Goal: Task Accomplishment & Management: Manage account settings

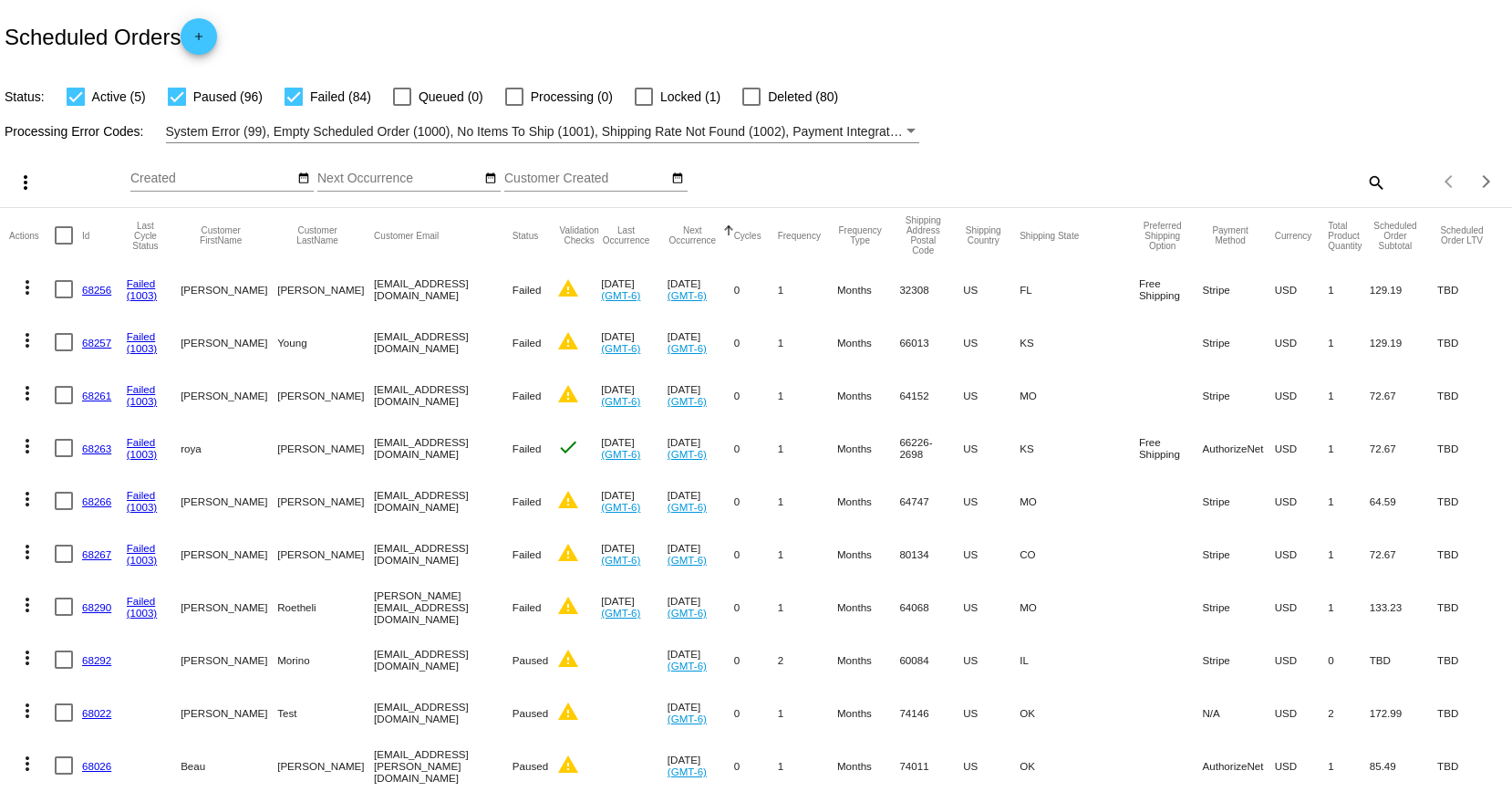
click at [706, 235] on button "Next Occurrence" at bounding box center [693, 236] width 50 height 20
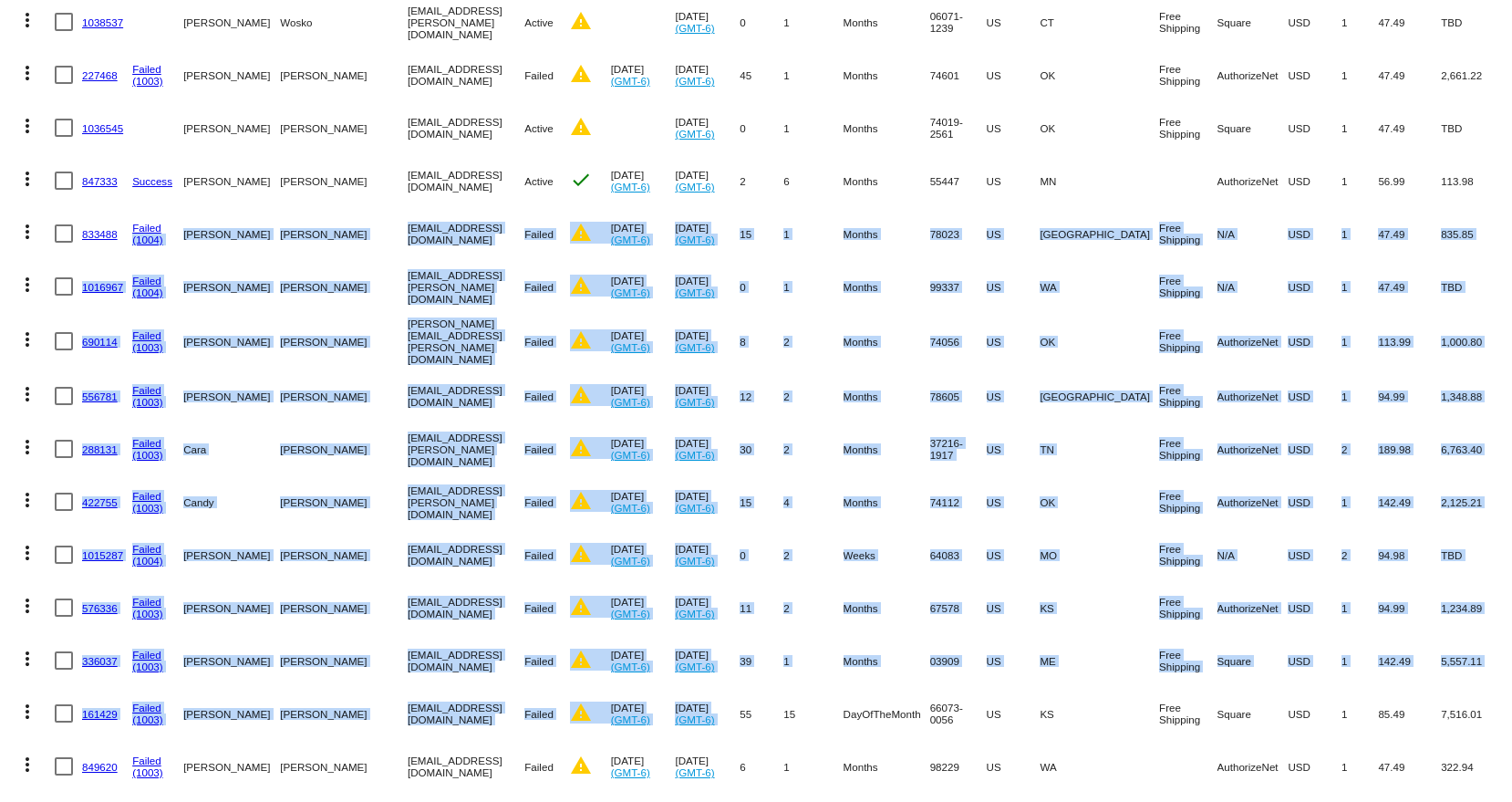
scroll to position [450, 0]
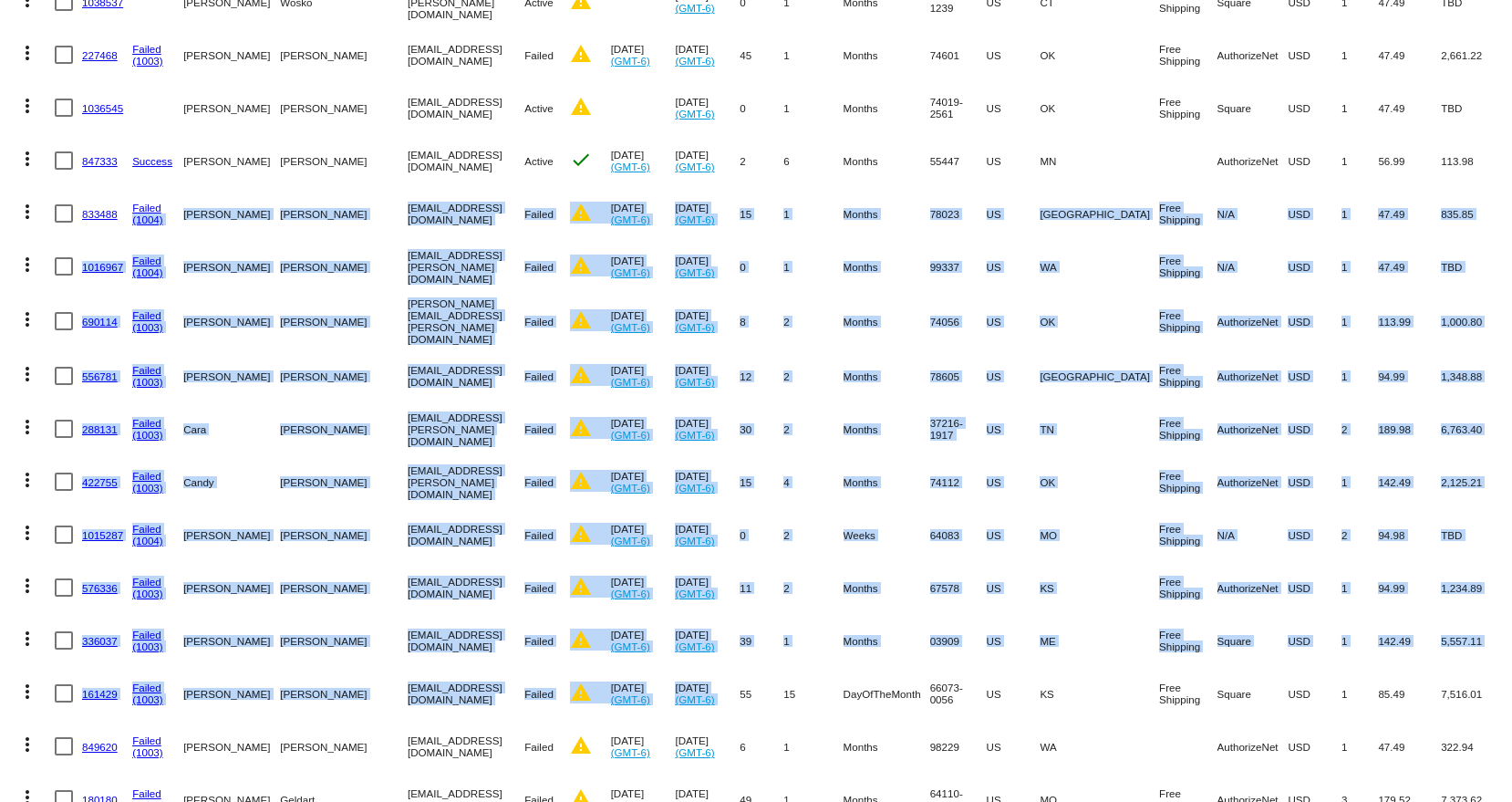
drag, startPoint x: 184, startPoint y: 655, endPoint x: 1491, endPoint y: 506, distance: 1315.5
click at [489, 262] on mat-cell "[EMAIL_ADDRESS][PERSON_NAME][DOMAIN_NAME]" at bounding box center [466, 266] width 117 height 53
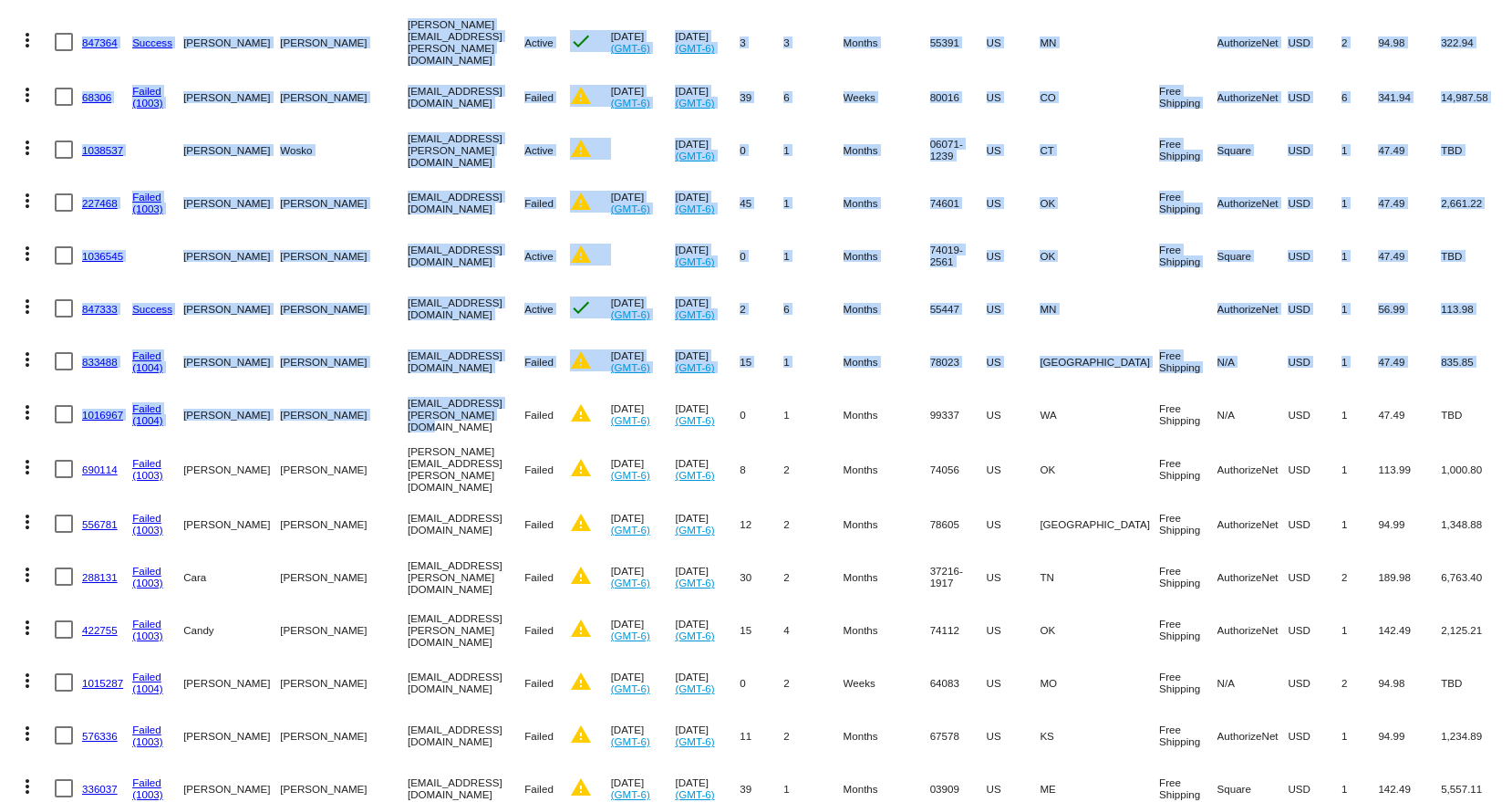
scroll to position [0, 0]
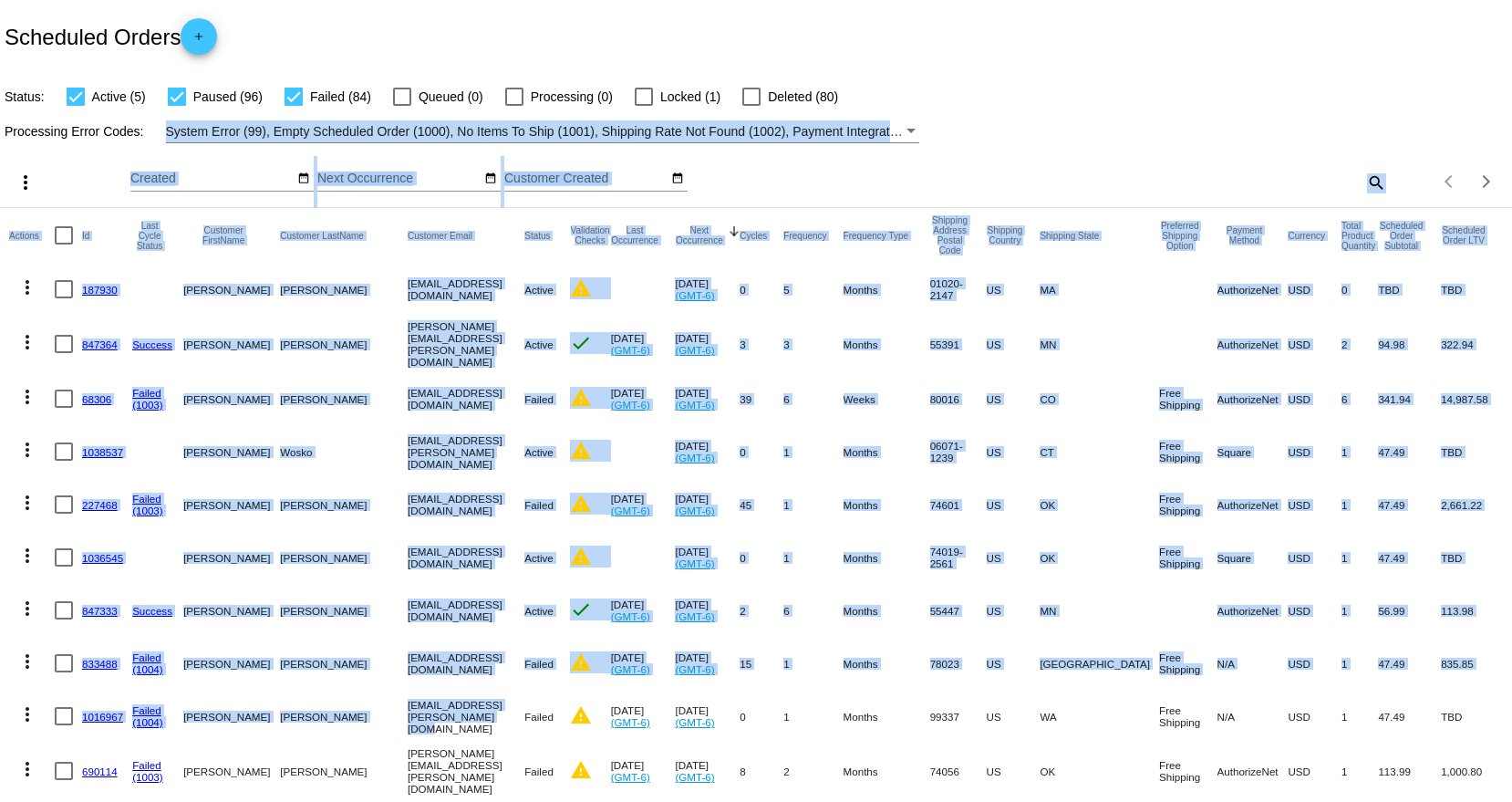
drag, startPoint x: 489, startPoint y: 262, endPoint x: 59, endPoint y: 293, distance: 431.1
click at [739, 640] on mat-cell "[DATE] (GMT-6)" at bounding box center [708, 663] width 65 height 53
click at [108, 661] on link "833488" at bounding box center [99, 664] width 35 height 12
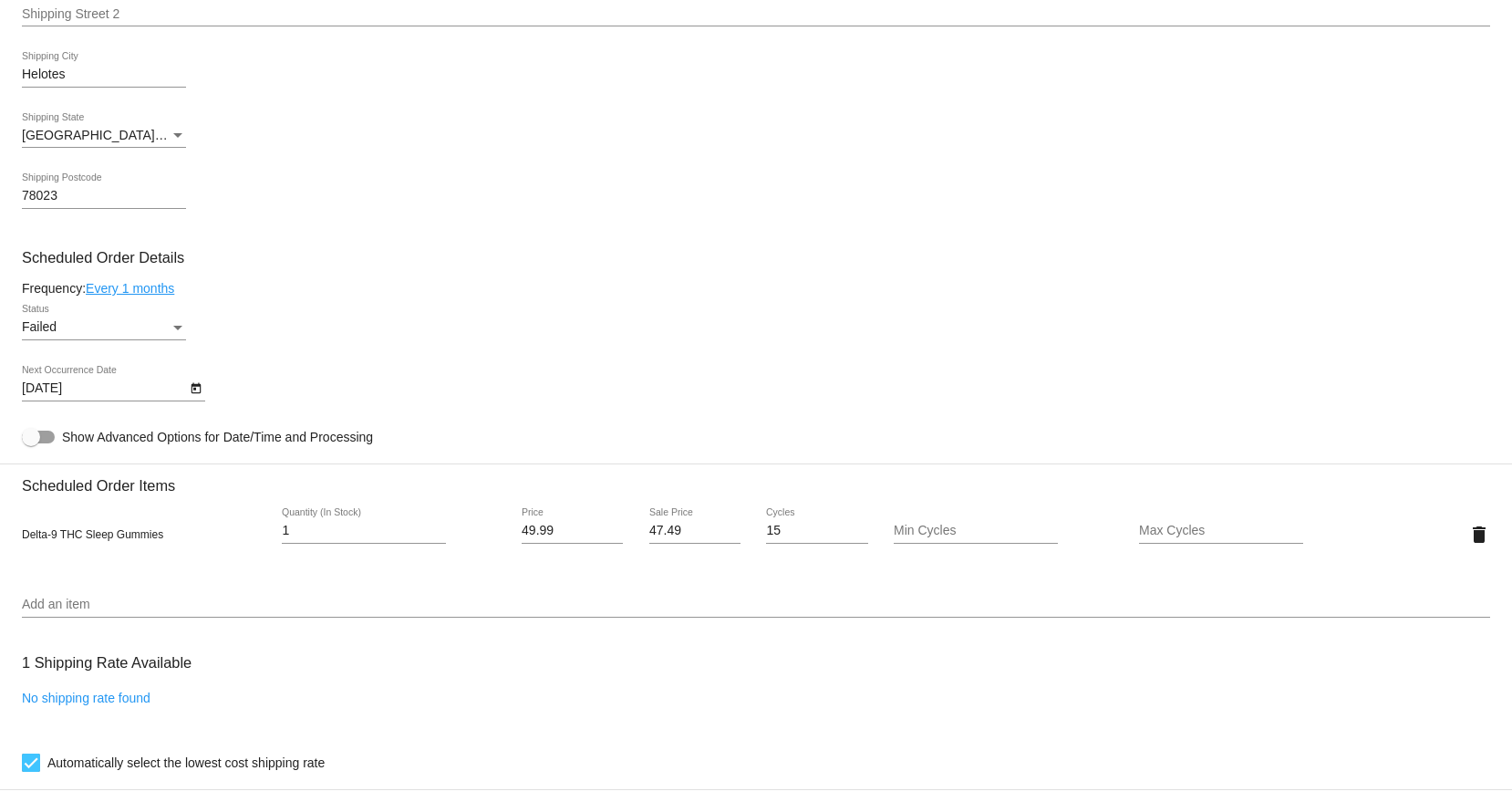
scroll to position [822, 0]
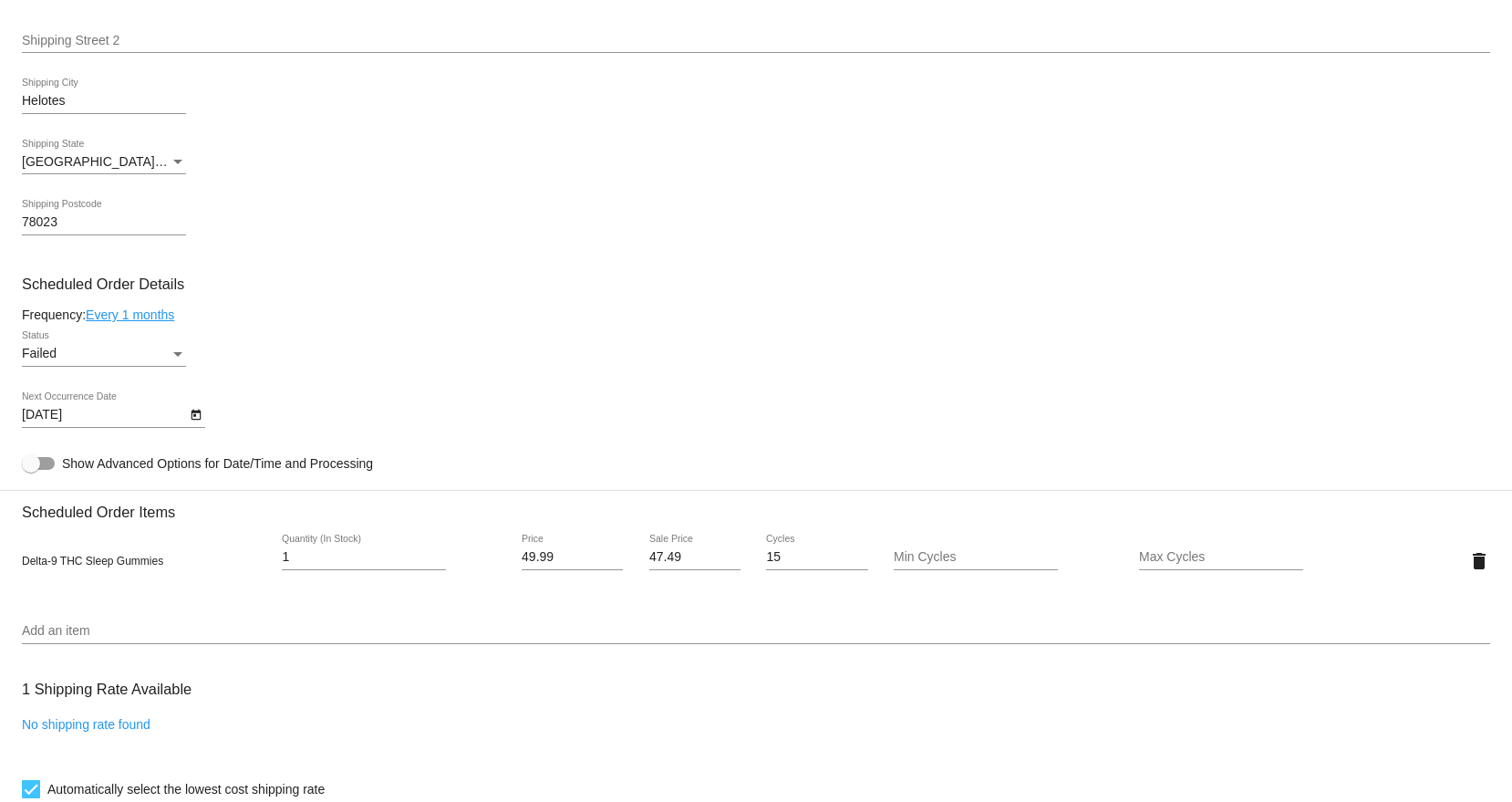
click at [191, 418] on icon "Open calendar" at bounding box center [195, 415] width 10 height 11
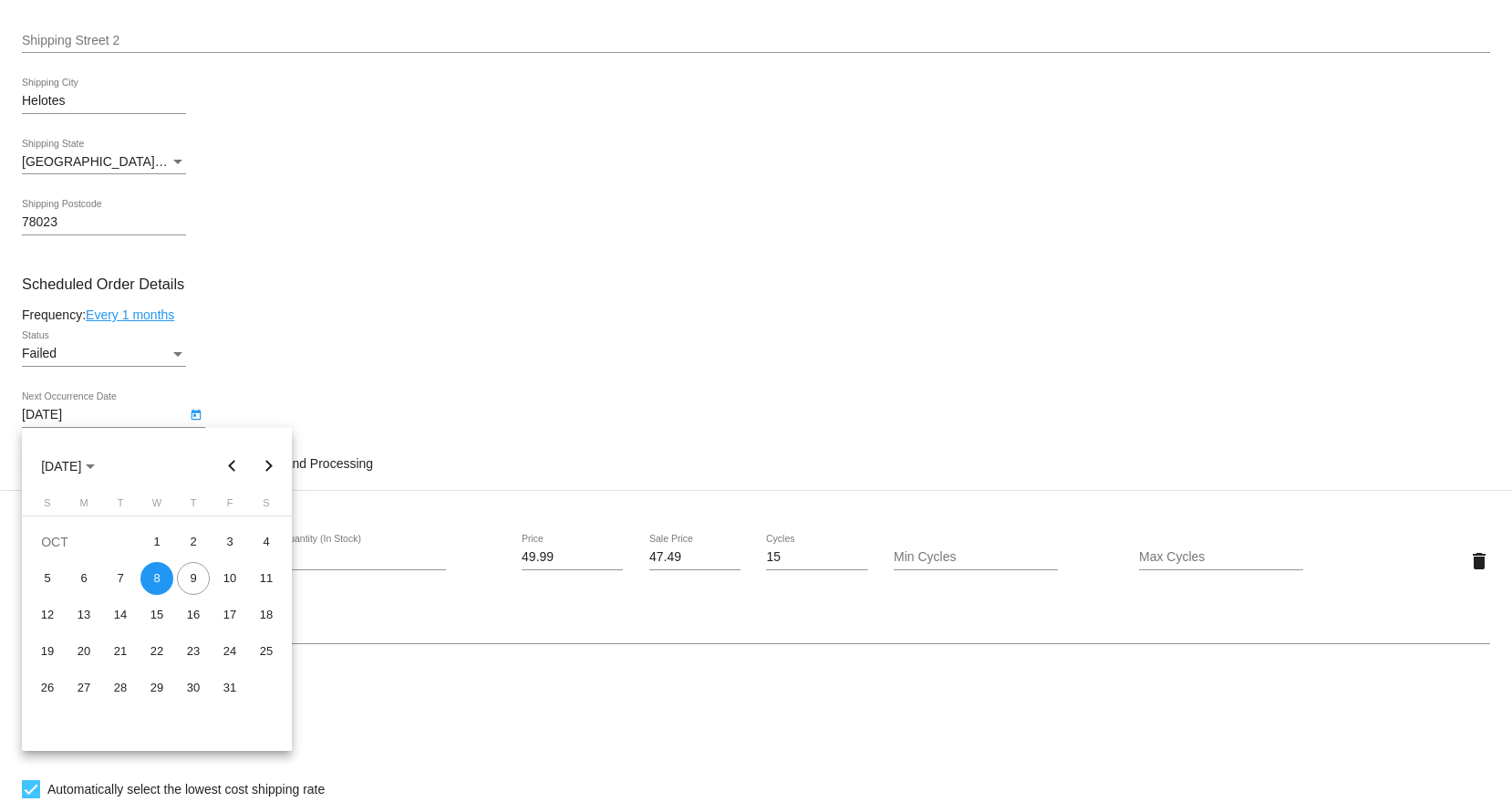
click at [273, 463] on button "Next month" at bounding box center [268, 466] width 36 height 36
click at [241, 581] on div "7" at bounding box center [229, 578] width 33 height 33
type input "11/7/2025"
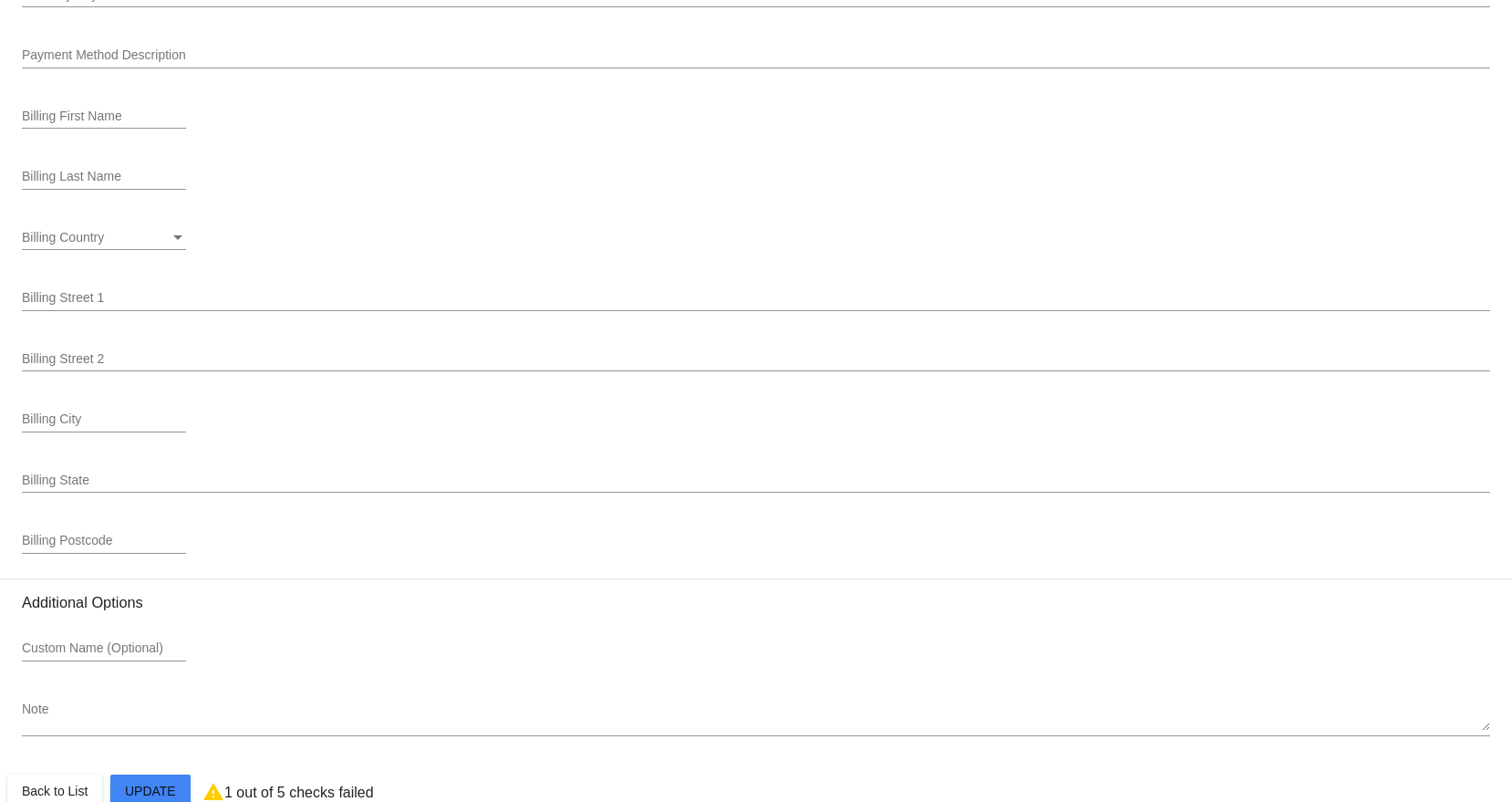
scroll to position [2134, 0]
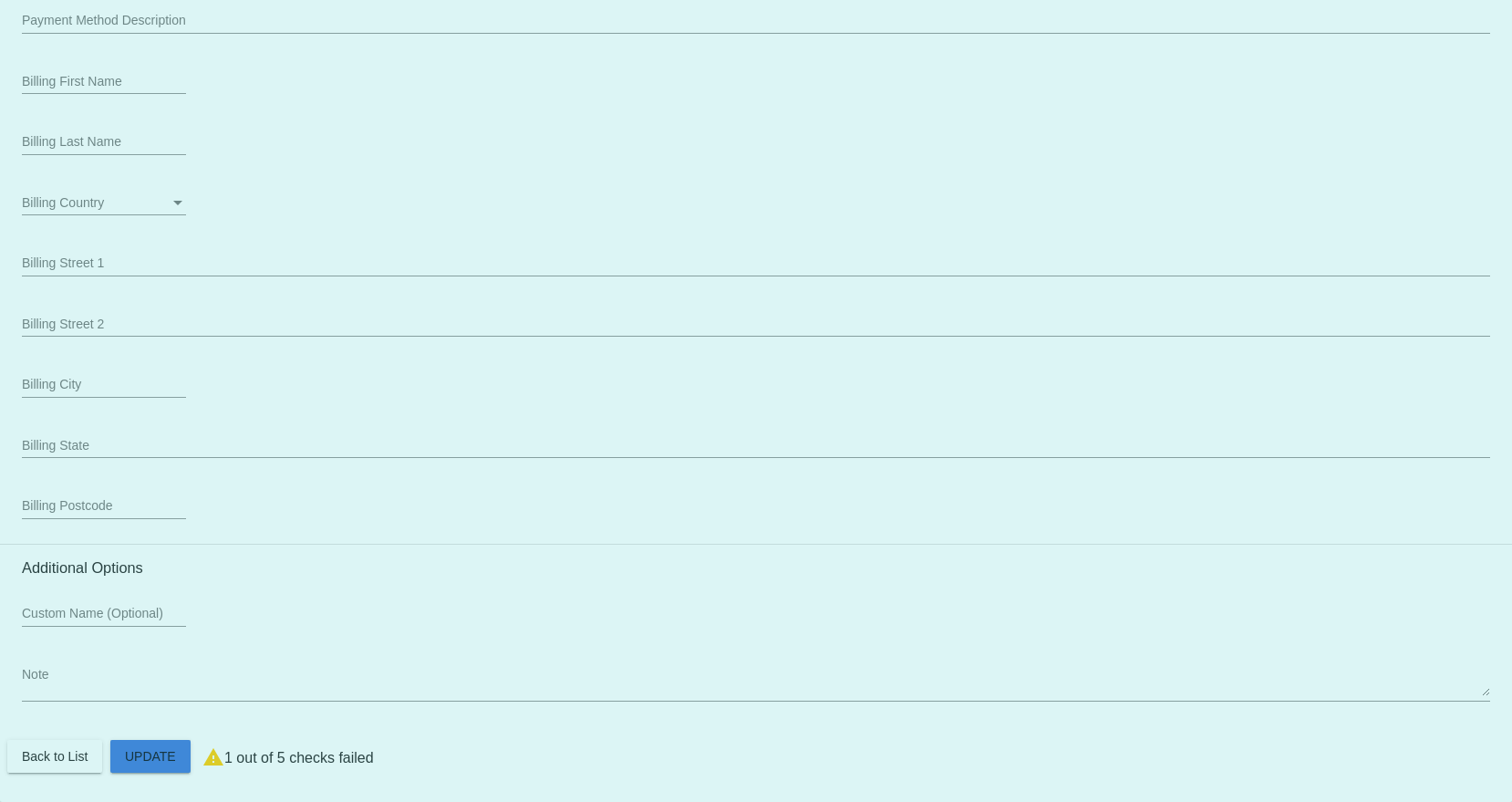
click at [180, 746] on button "Update" at bounding box center [150, 756] width 80 height 33
click at [166, 751] on span "Update" at bounding box center [150, 756] width 51 height 15
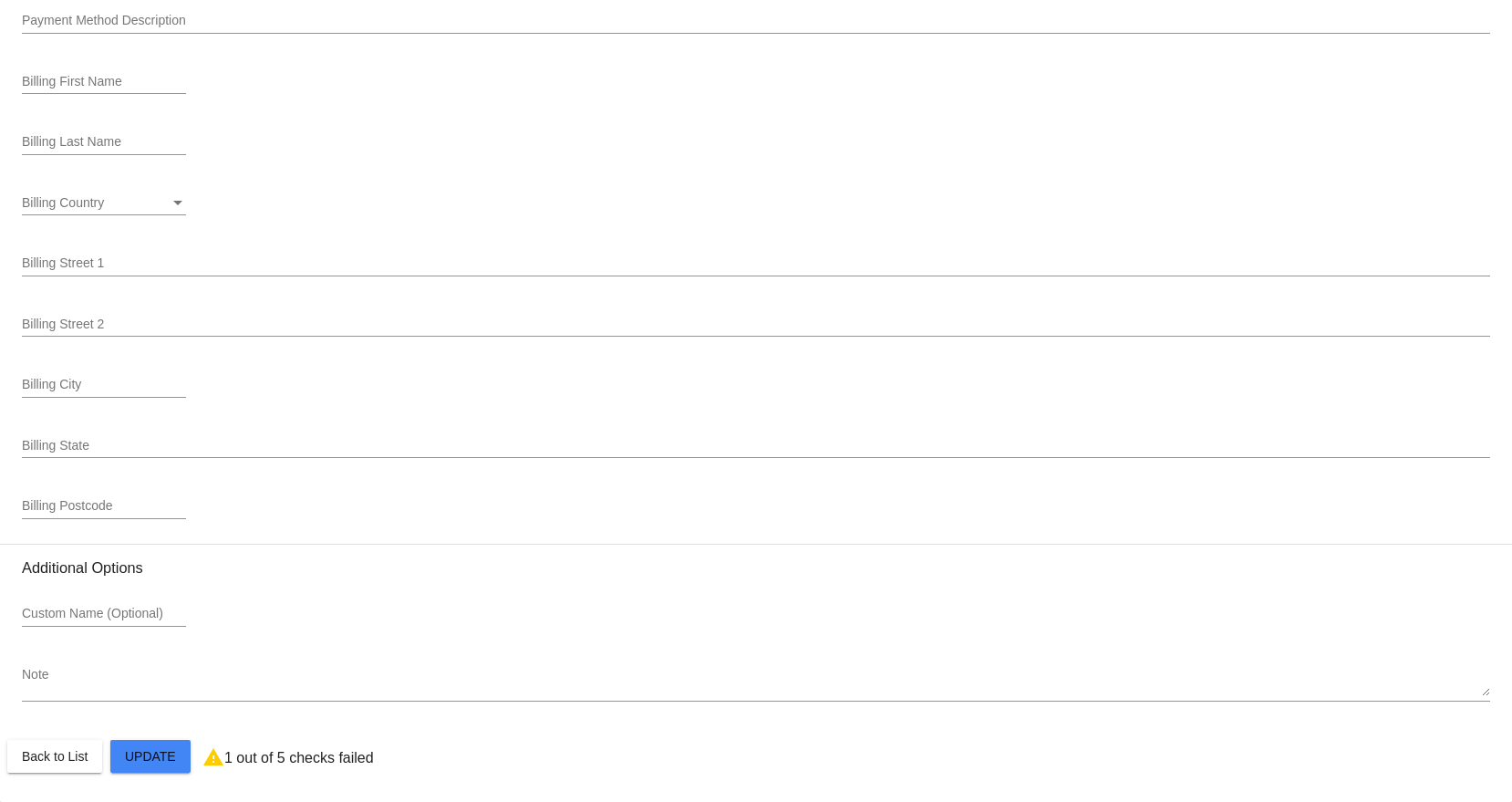
click at [137, 747] on button "Update" at bounding box center [150, 756] width 80 height 33
click at [138, 754] on span "Update" at bounding box center [150, 756] width 51 height 15
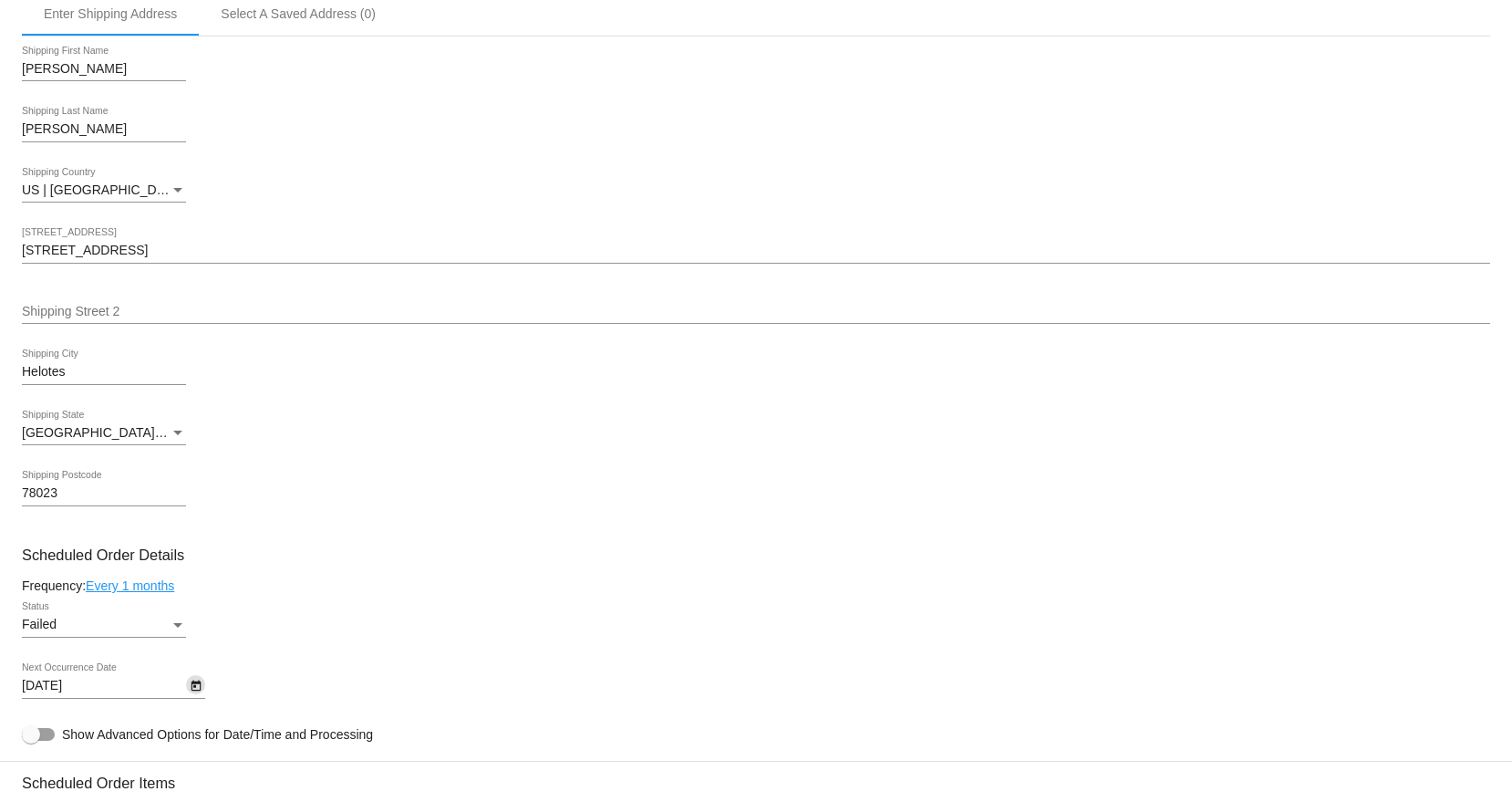
scroll to position [583, 0]
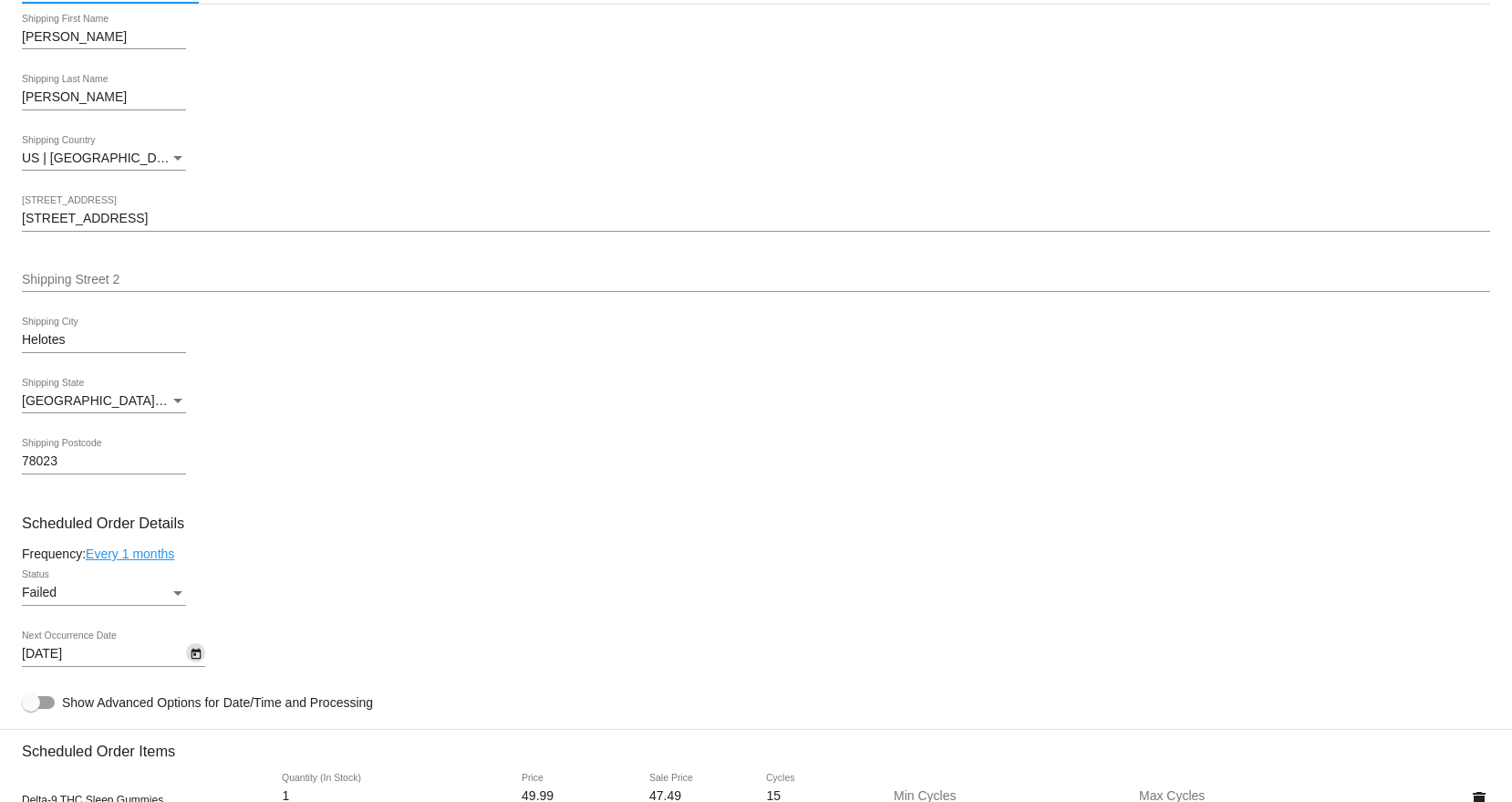
click at [198, 647] on icon "Open calendar" at bounding box center [196, 654] width 13 height 22
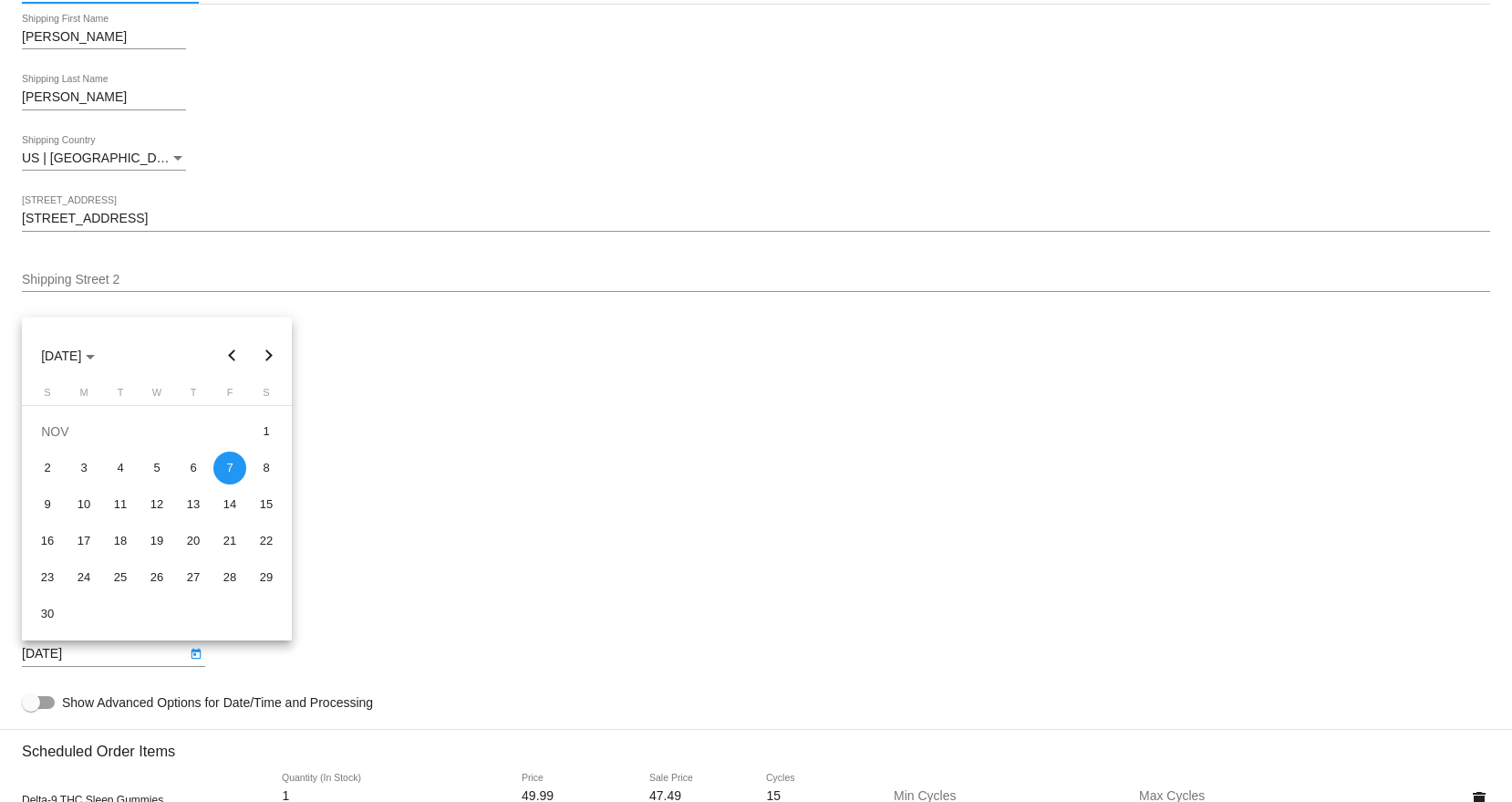
click at [234, 477] on div "7" at bounding box center [229, 467] width 33 height 33
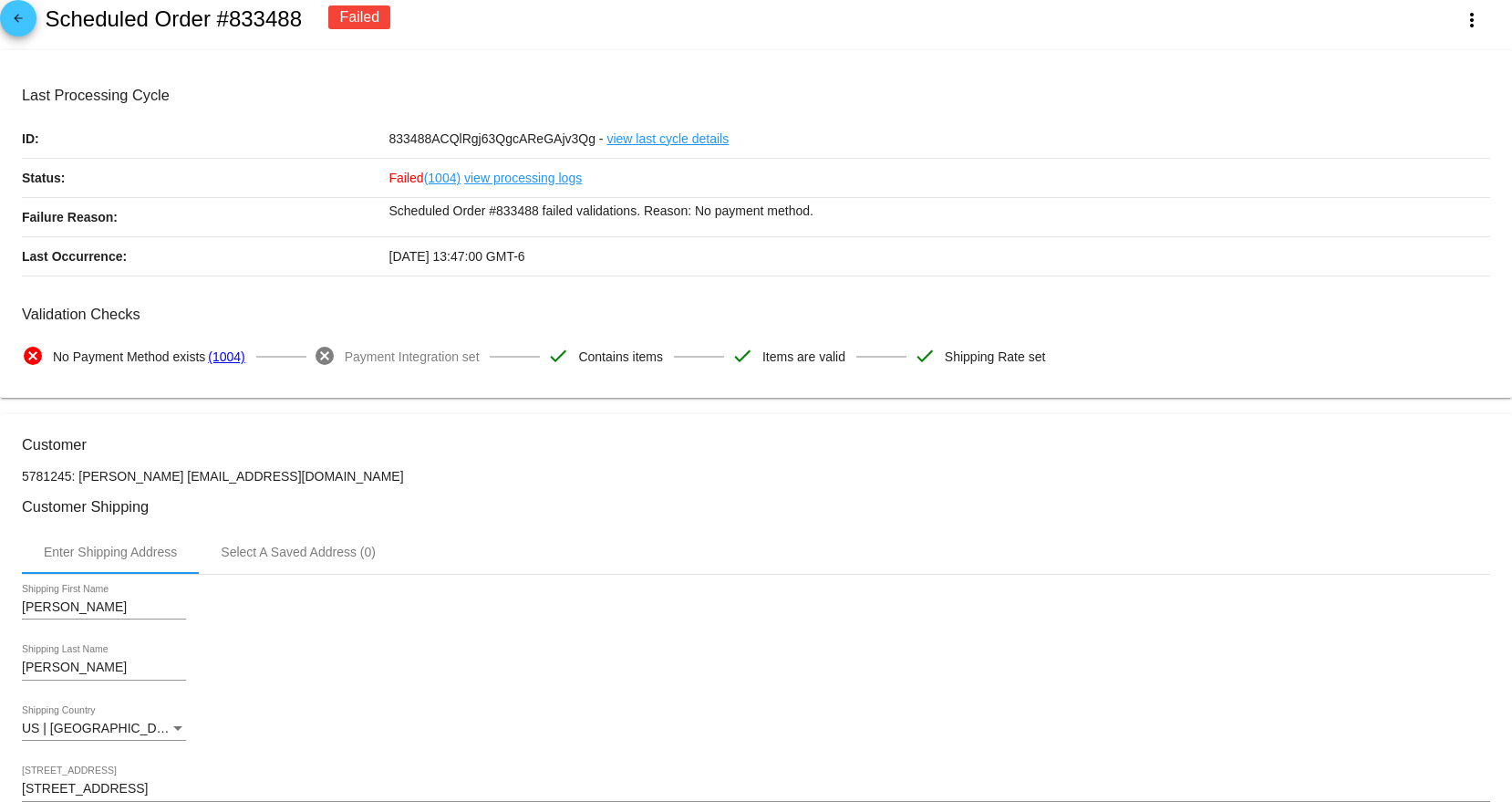
scroll to position [0, 0]
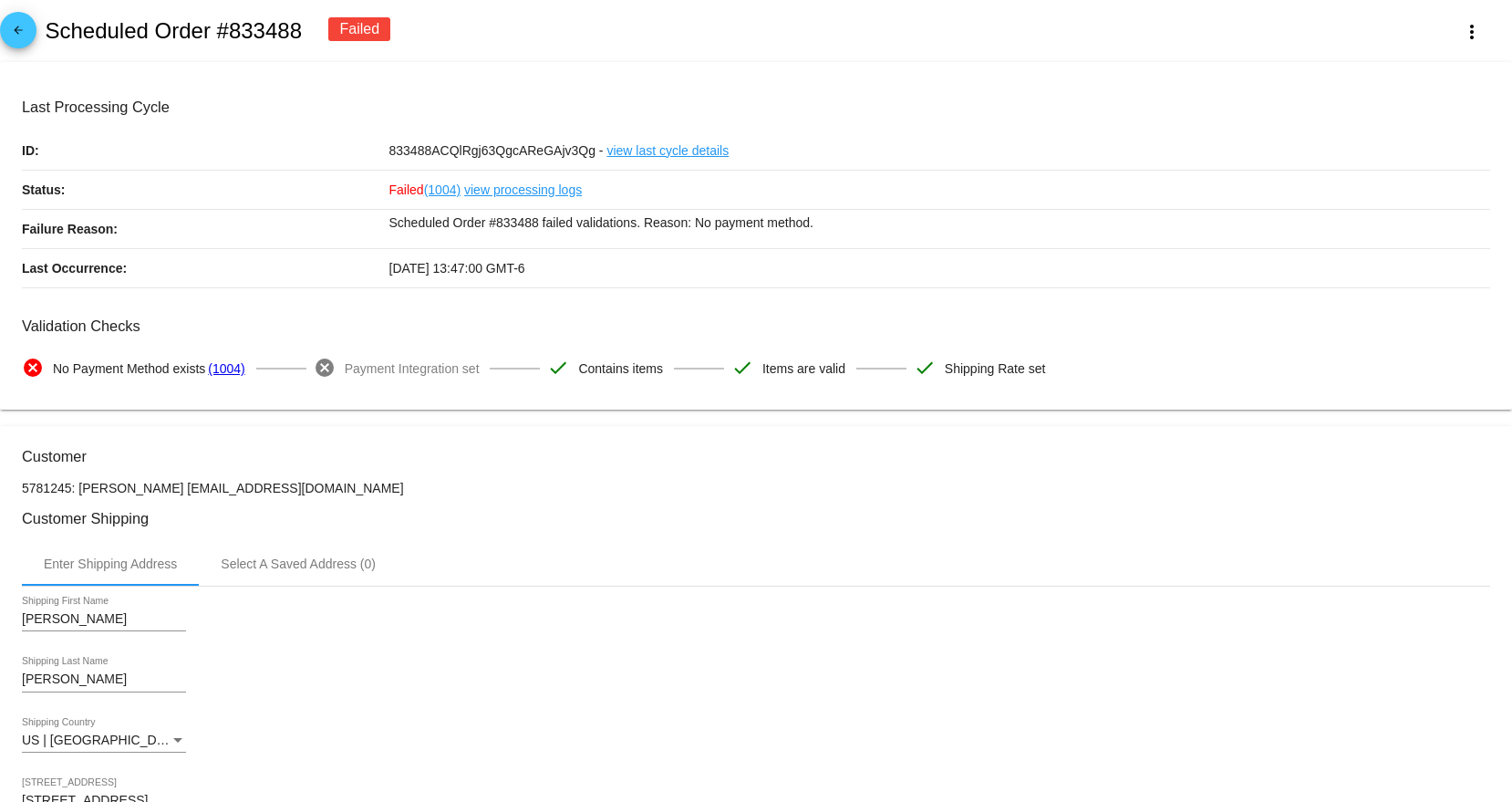
click at [24, 31] on mat-icon "arrow_back" at bounding box center [19, 35] width 22 height 22
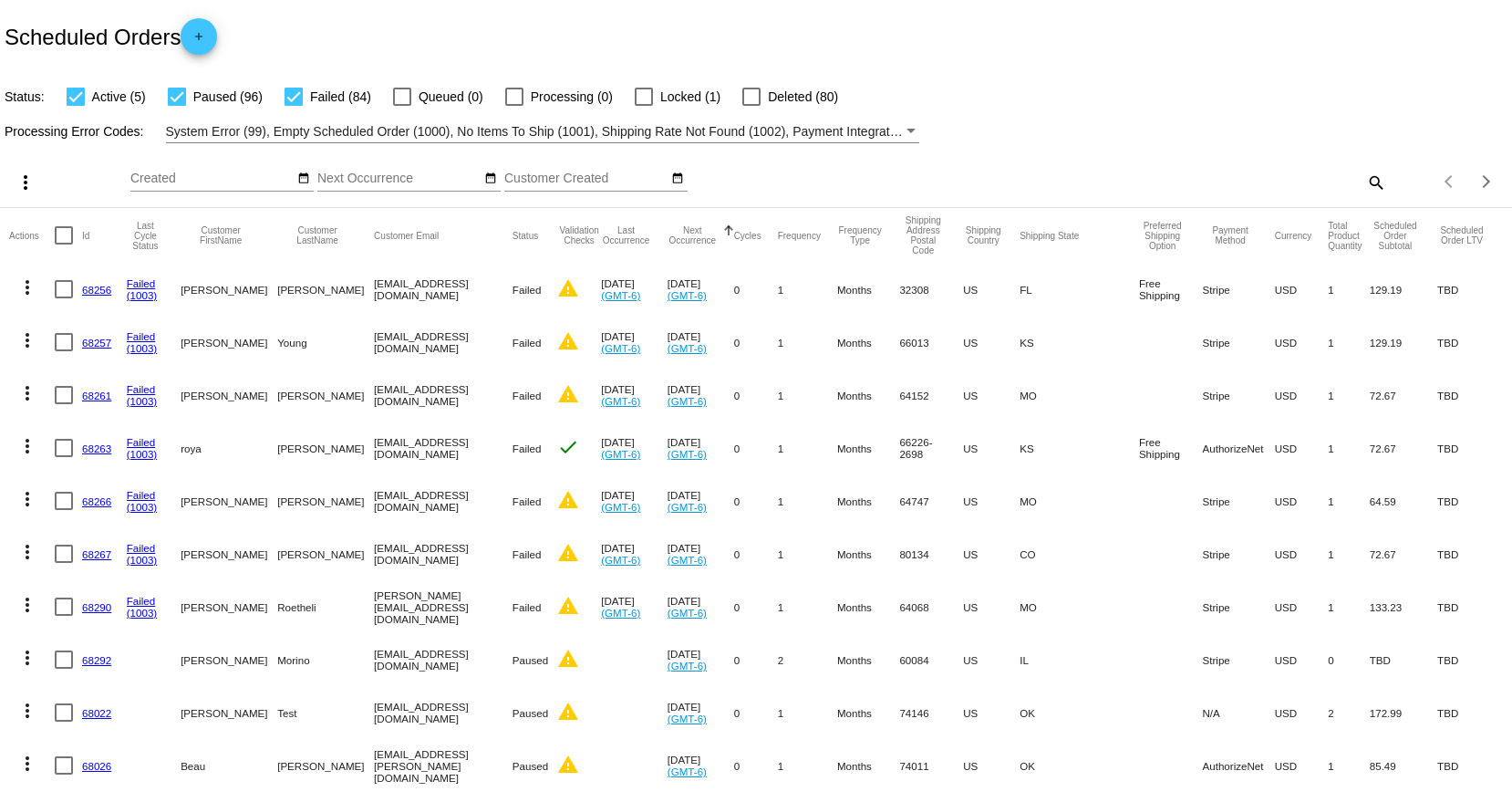
click at [710, 235] on button "Next Occurrence" at bounding box center [693, 236] width 50 height 20
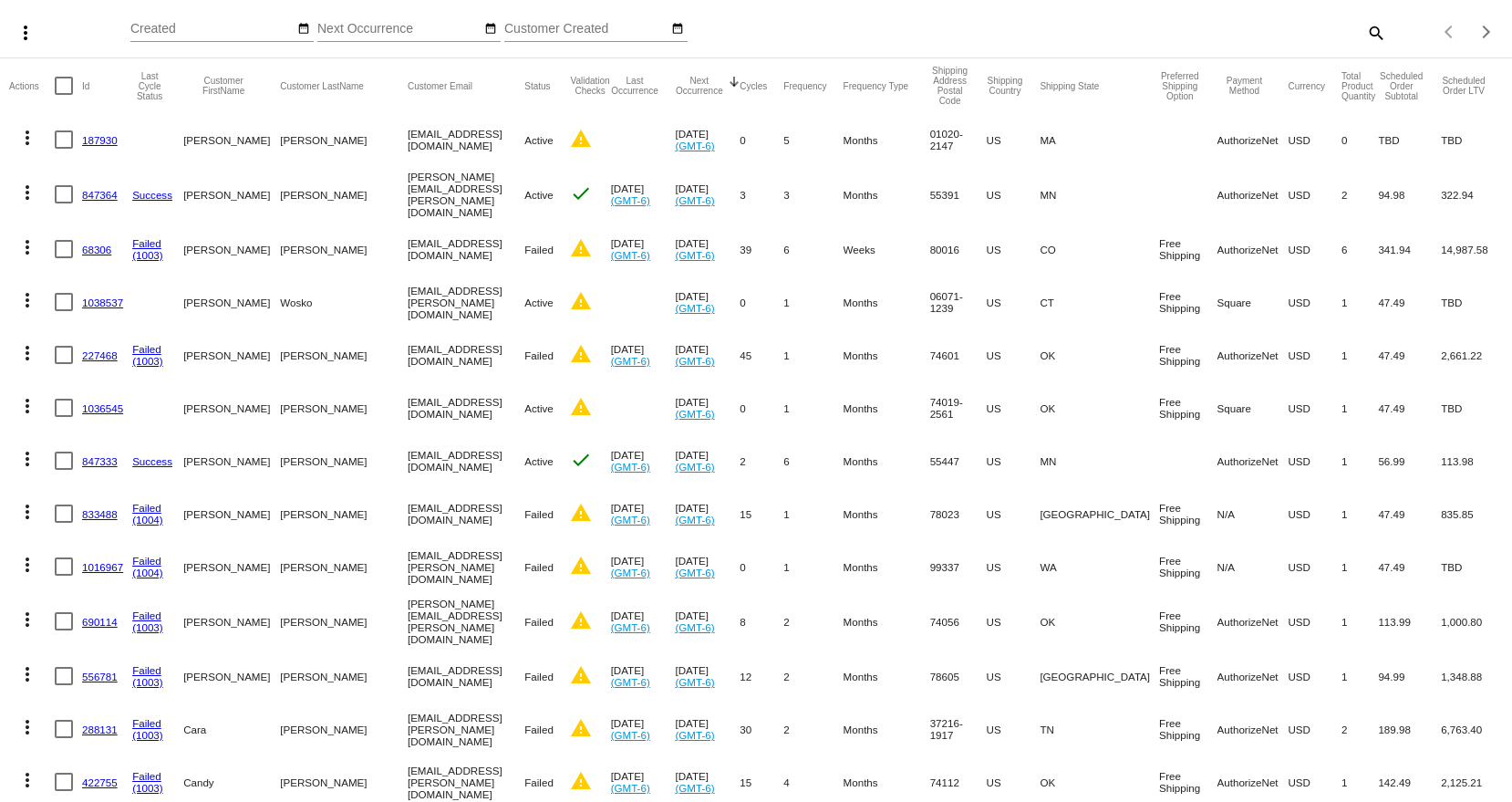
scroll to position [182, 0]
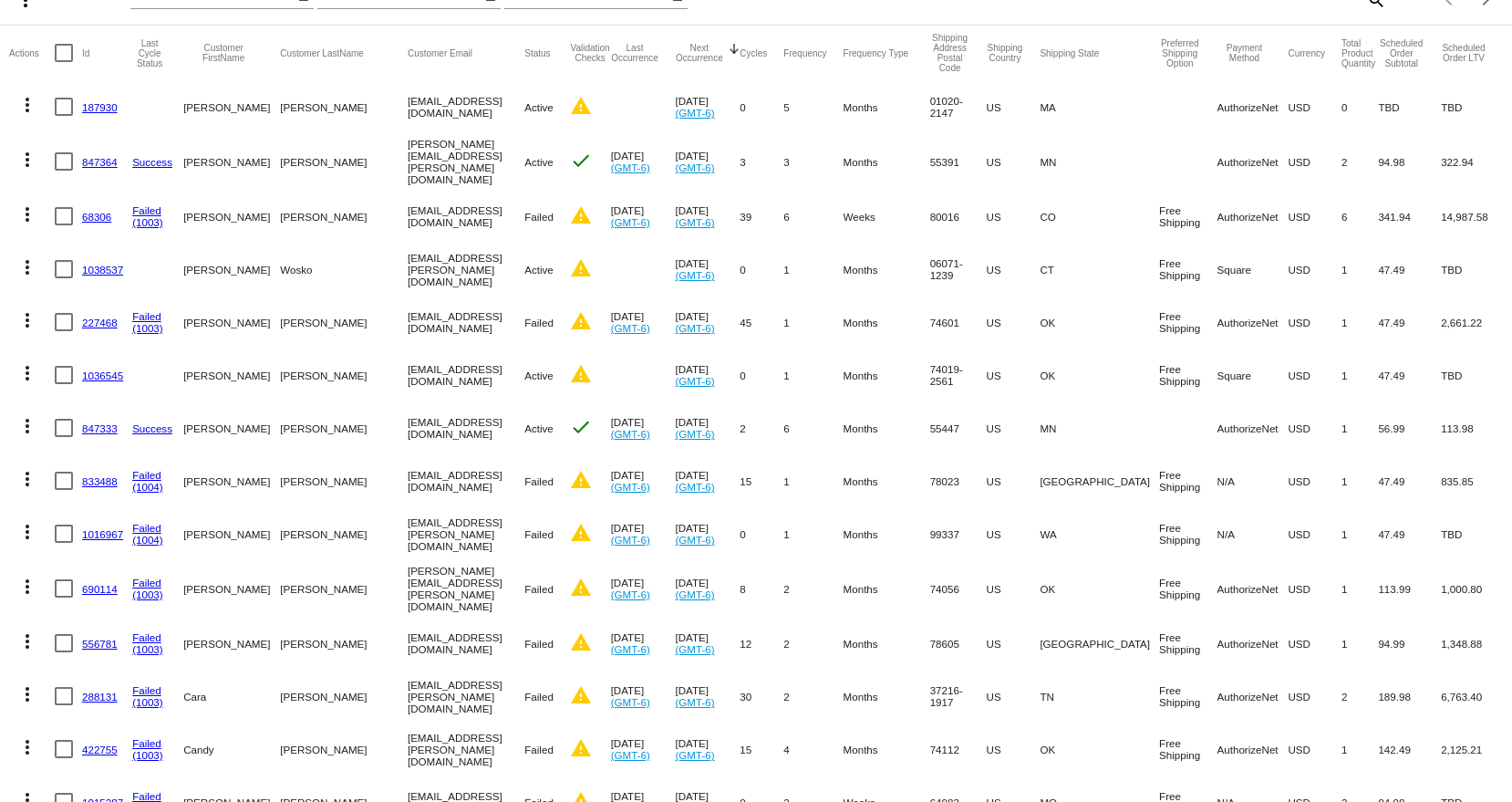
click at [100, 476] on link "833488" at bounding box center [99, 481] width 35 height 12
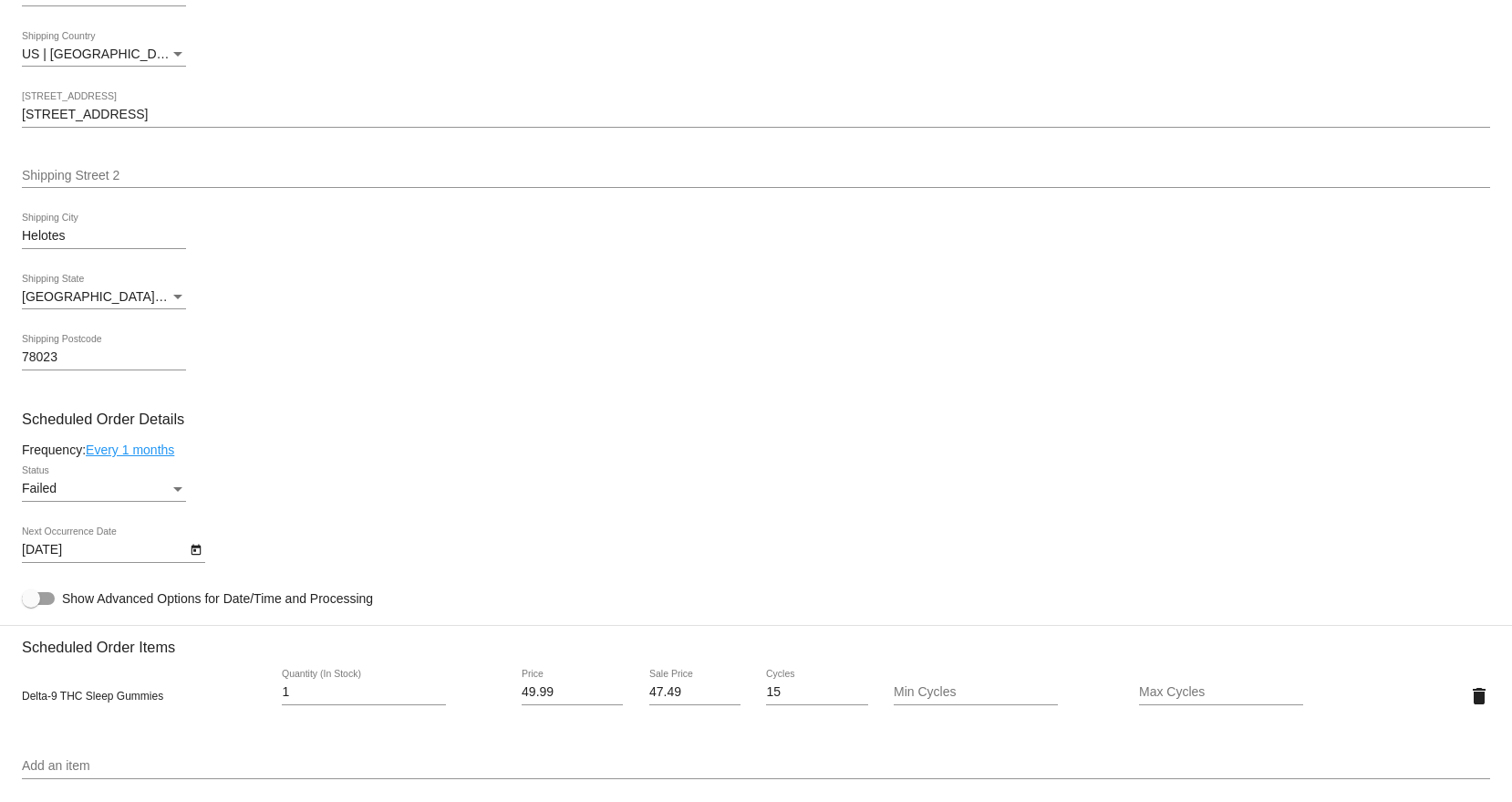
scroll to position [822, 0]
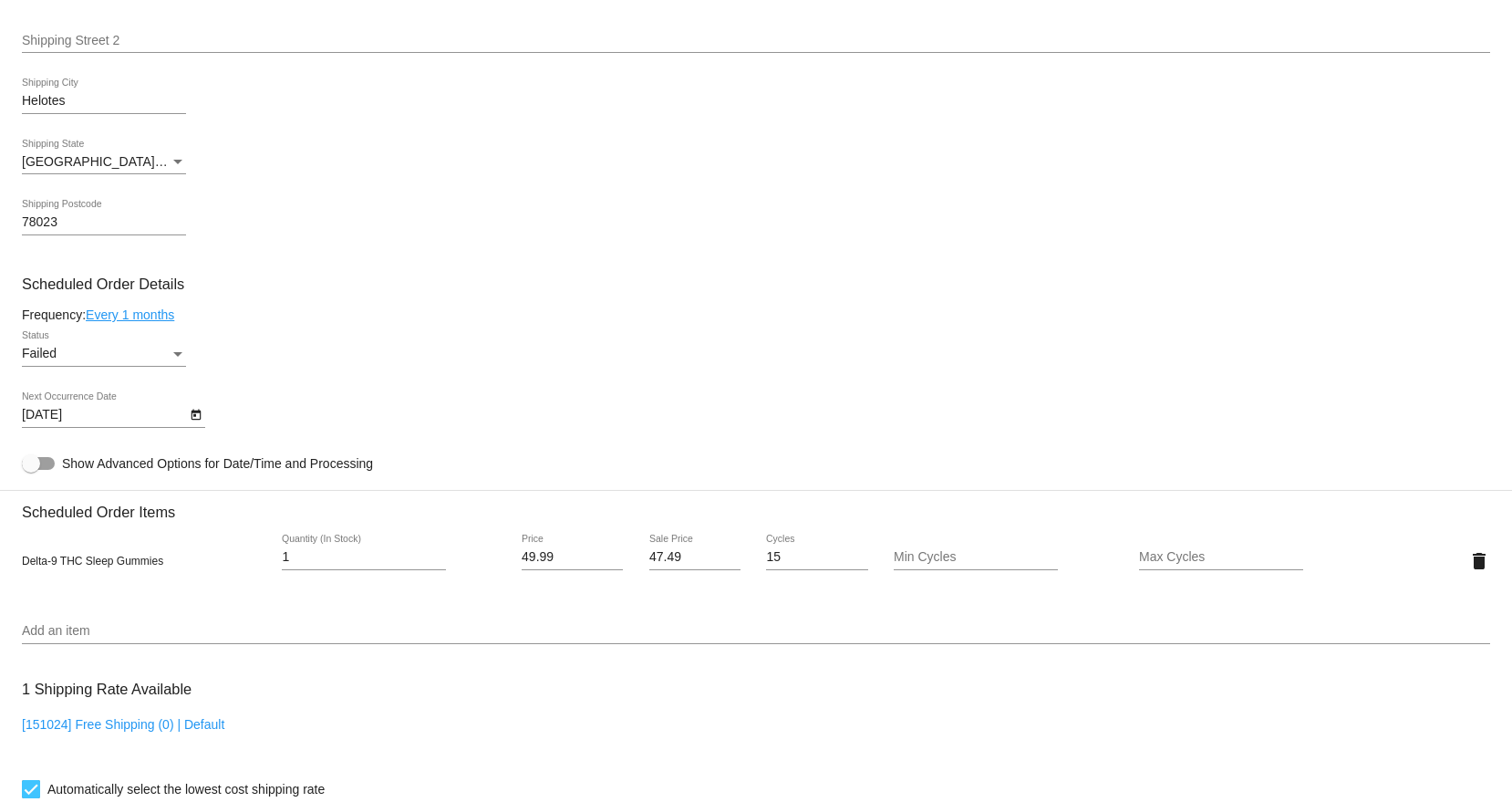
click at [204, 414] on button "Open calendar" at bounding box center [195, 414] width 20 height 20
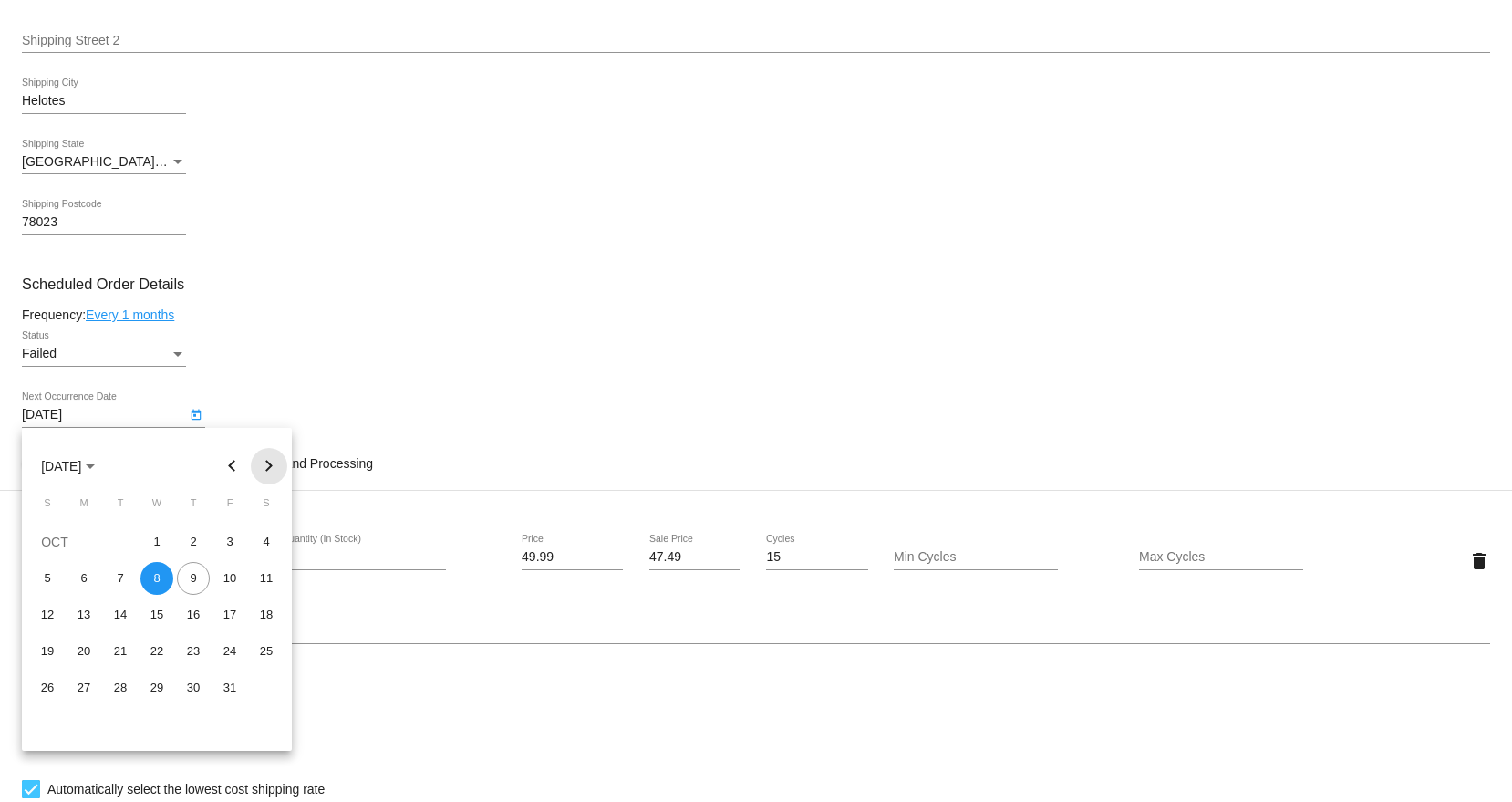
click at [267, 462] on button "Next month" at bounding box center [268, 466] width 36 height 36
click at [116, 617] on div "11" at bounding box center [120, 614] width 33 height 33
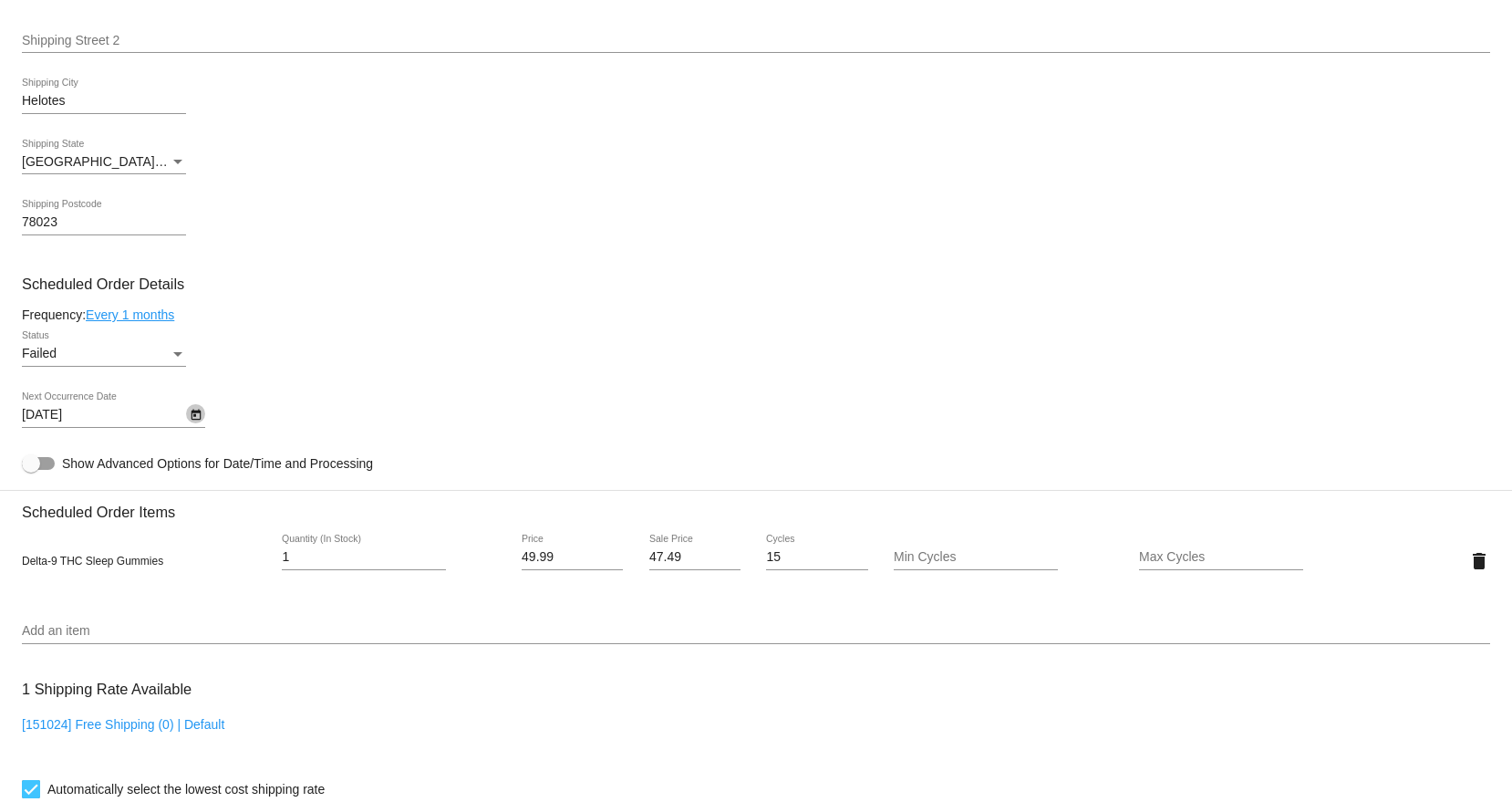
click at [200, 407] on icon "Open calendar" at bounding box center [196, 415] width 13 height 22
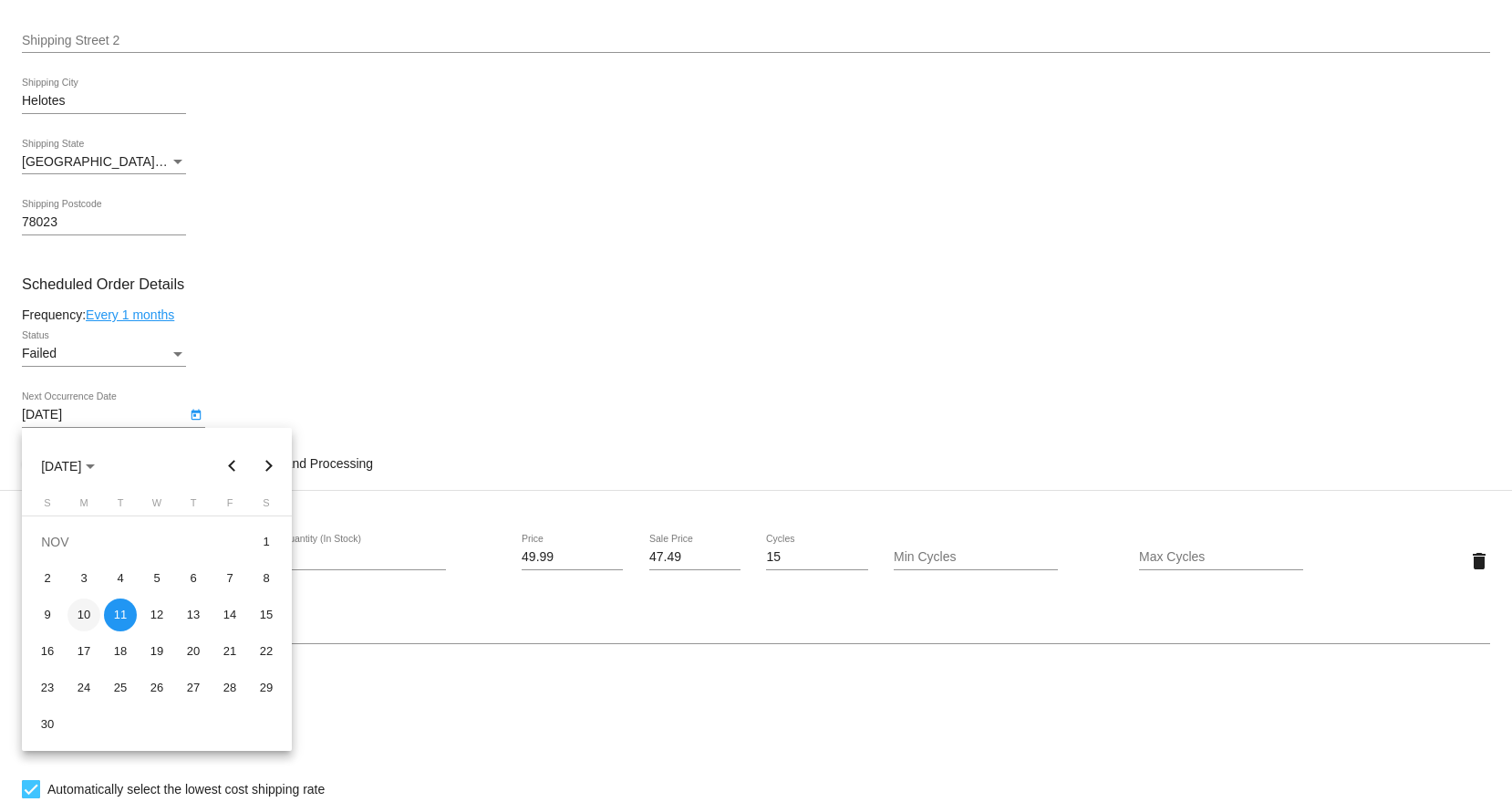
click at [80, 613] on div "10" at bounding box center [84, 614] width 33 height 33
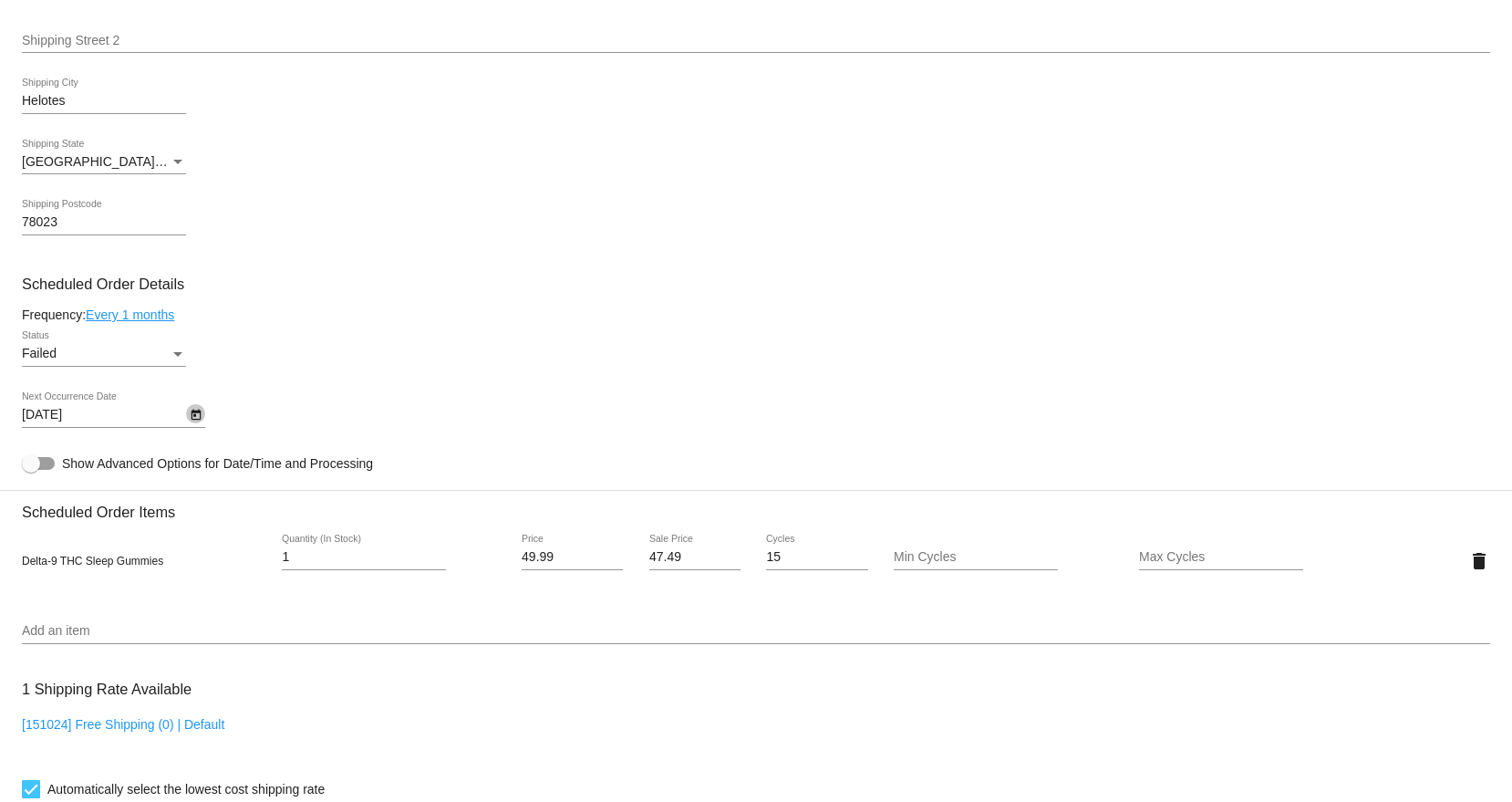
click at [190, 422] on icon "Open calendar" at bounding box center [196, 415] width 13 height 22
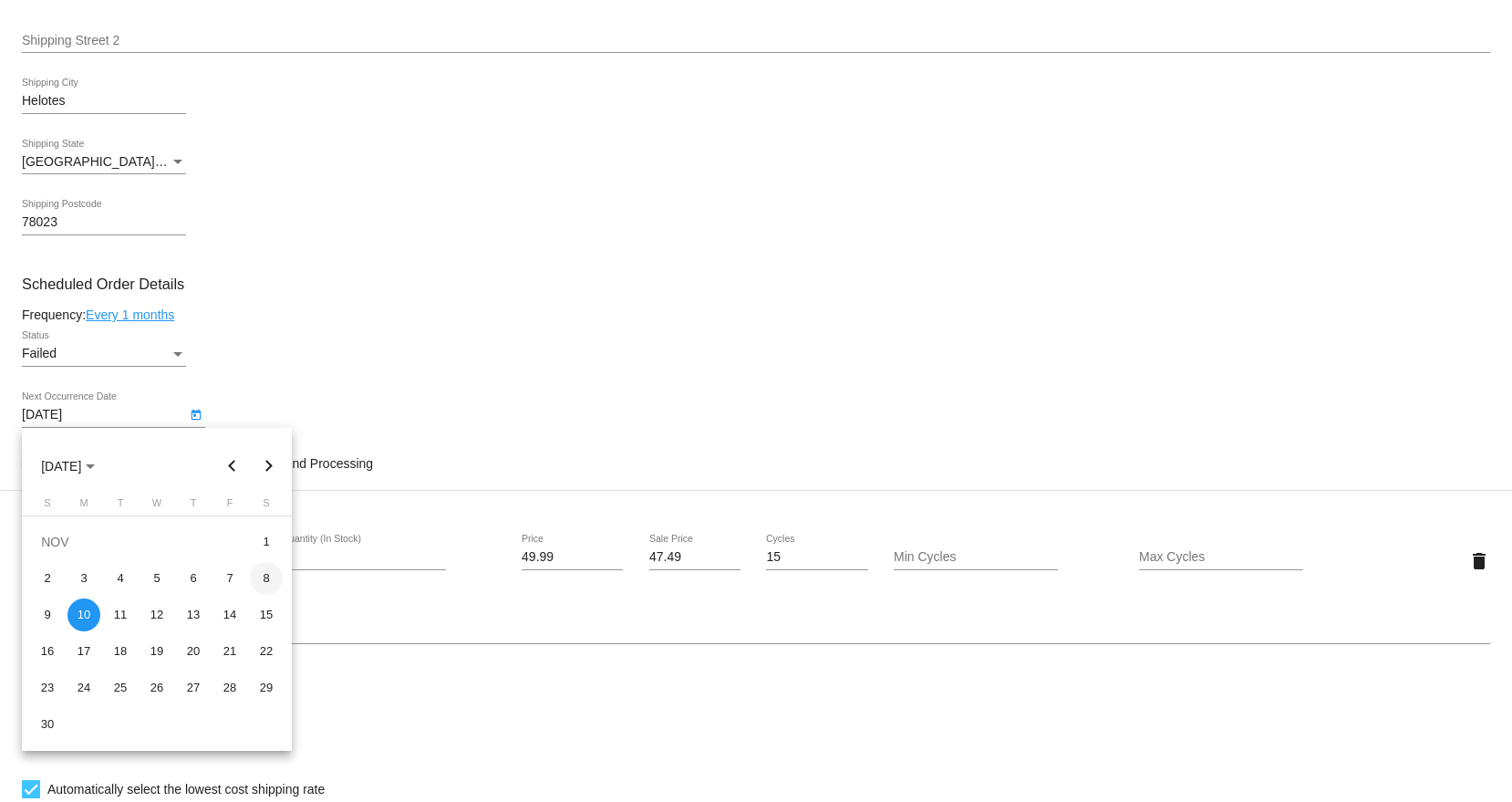
click at [281, 575] on div "8" at bounding box center [266, 578] width 33 height 33
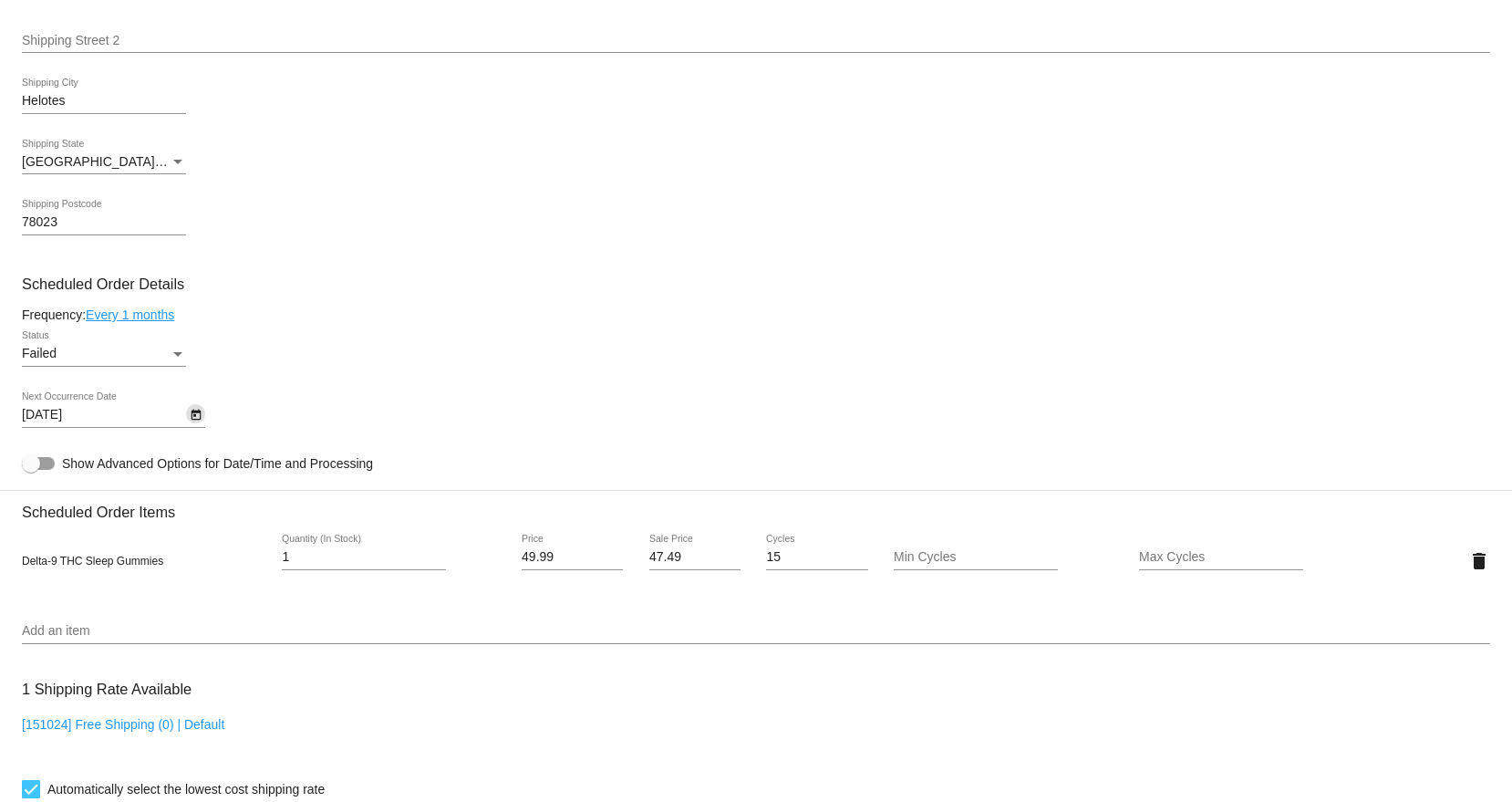
click at [189, 409] on icon "Open calendar" at bounding box center [196, 415] width 13 height 22
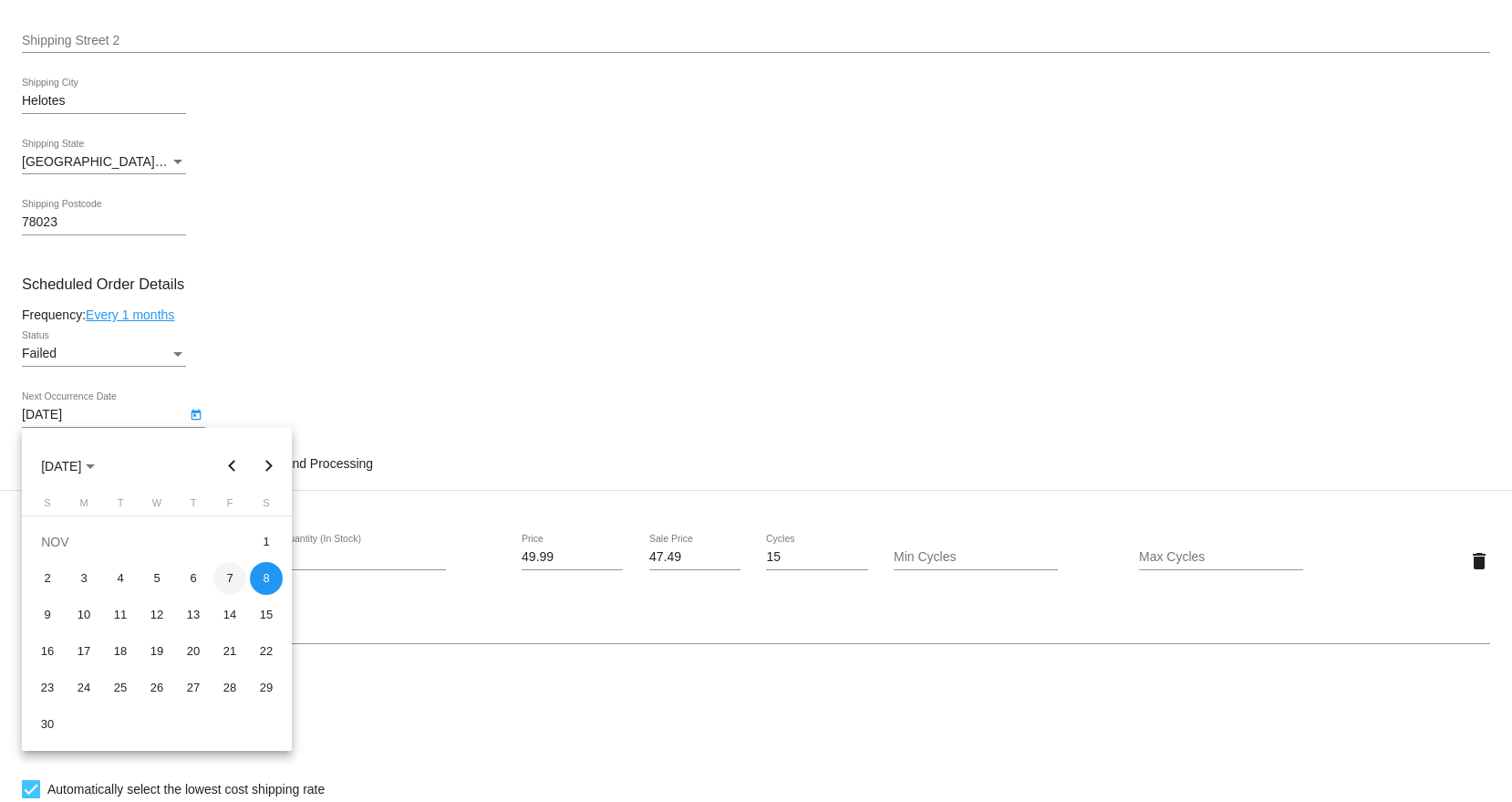
click at [230, 581] on div "7" at bounding box center [229, 578] width 33 height 33
type input "11/7/2025"
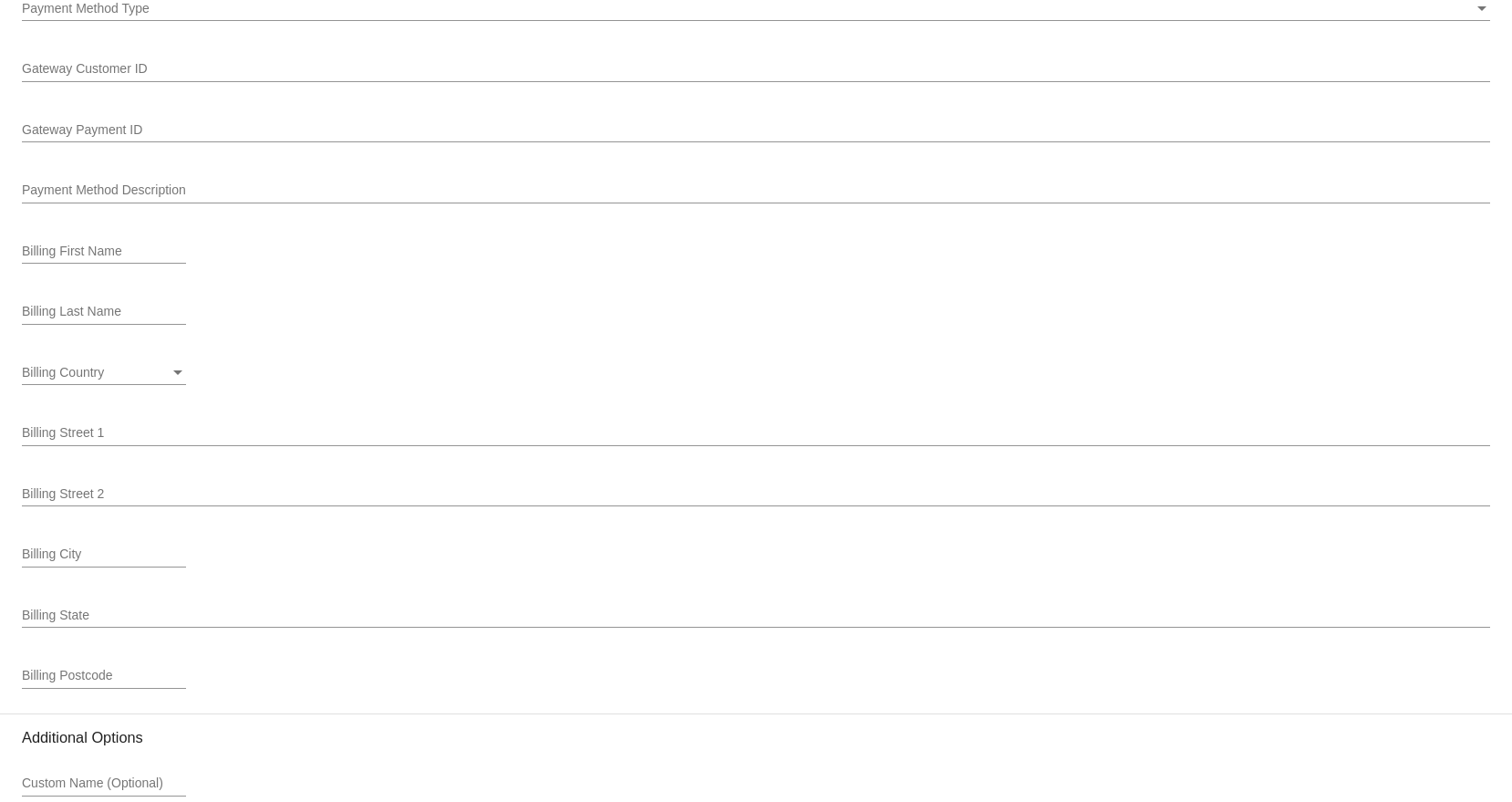
scroll to position [2177, 0]
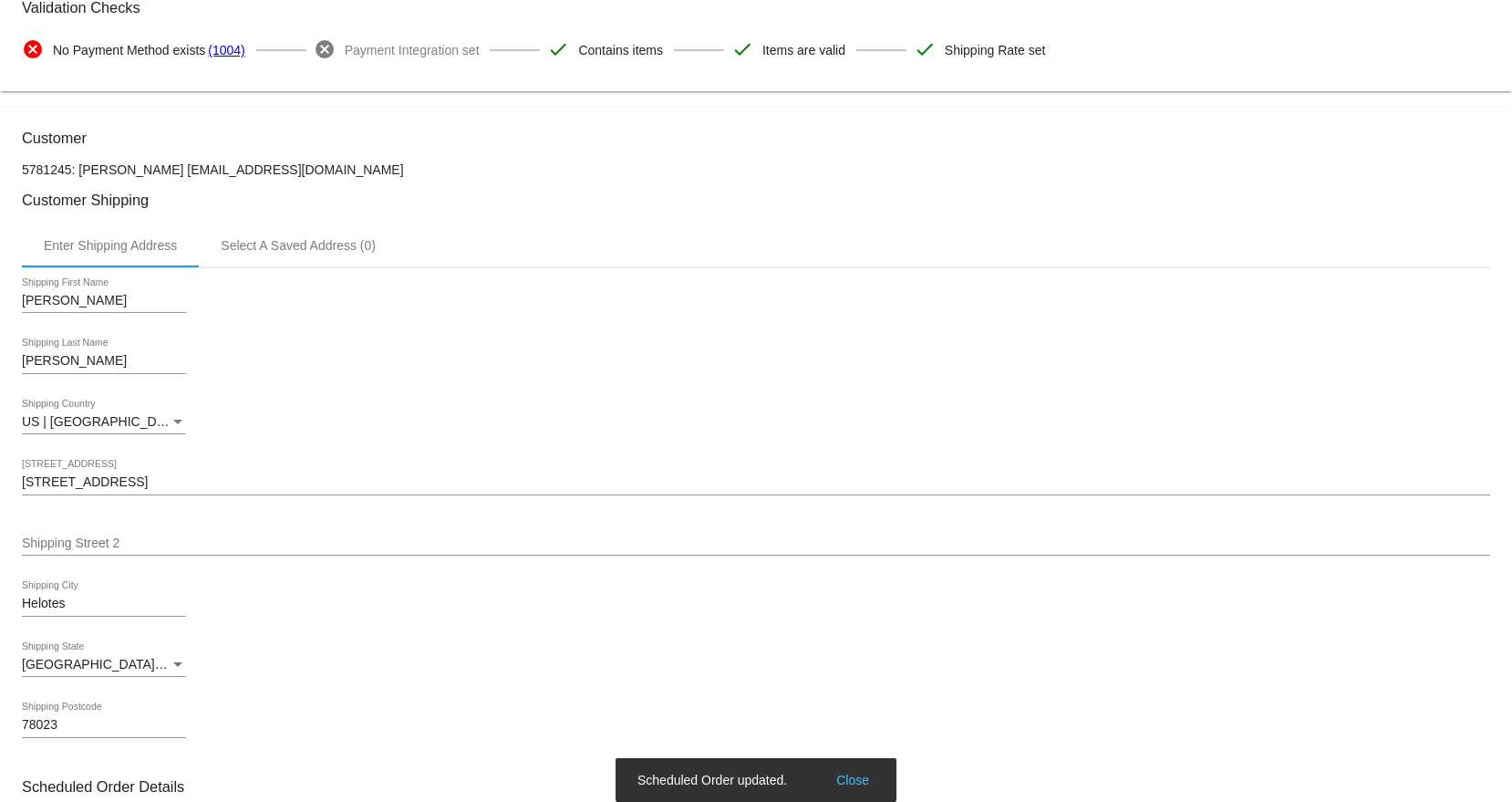
scroll to position [365, 0]
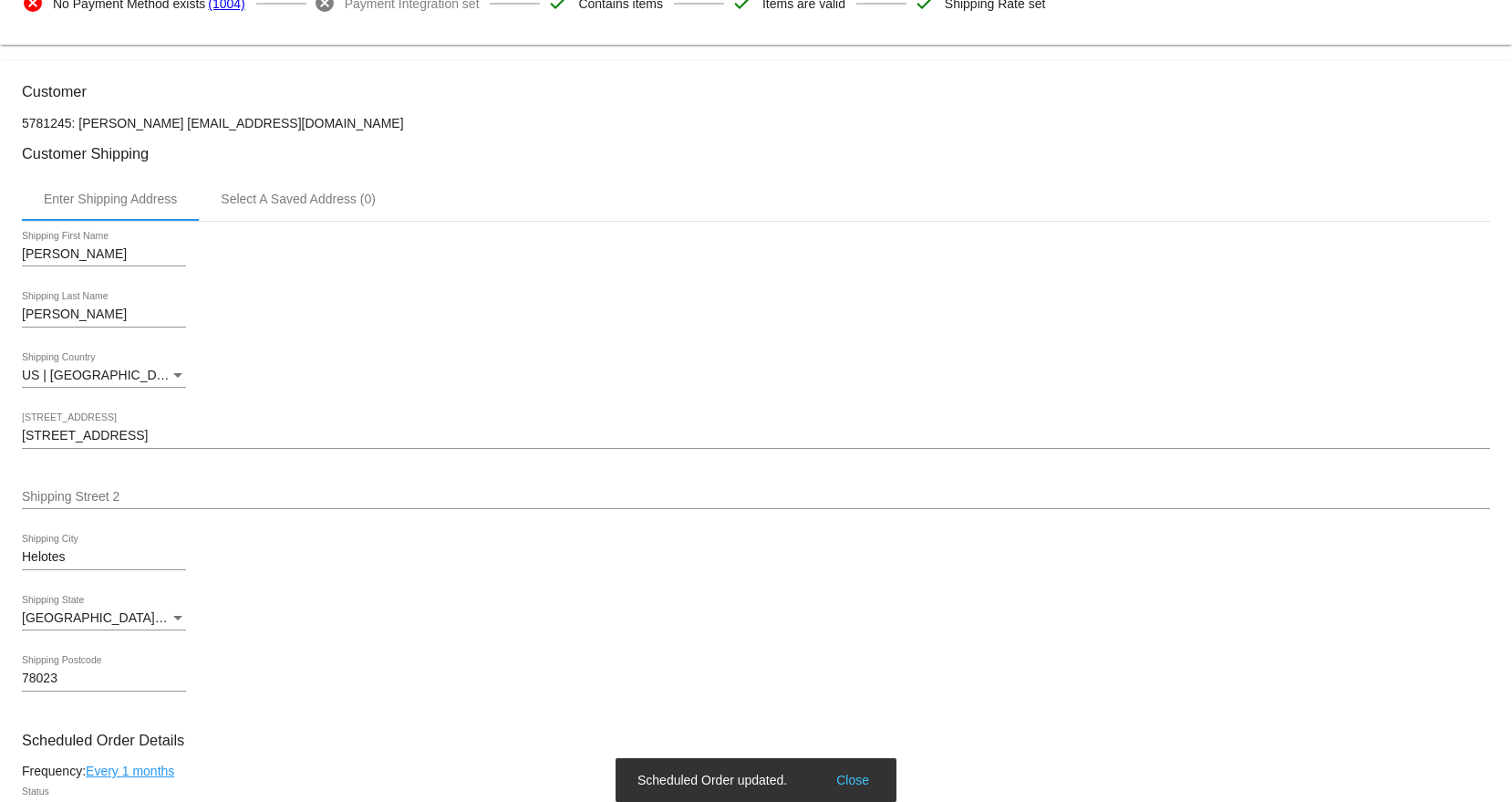
click at [846, 781] on button "Close" at bounding box center [853, 781] width 44 height 19
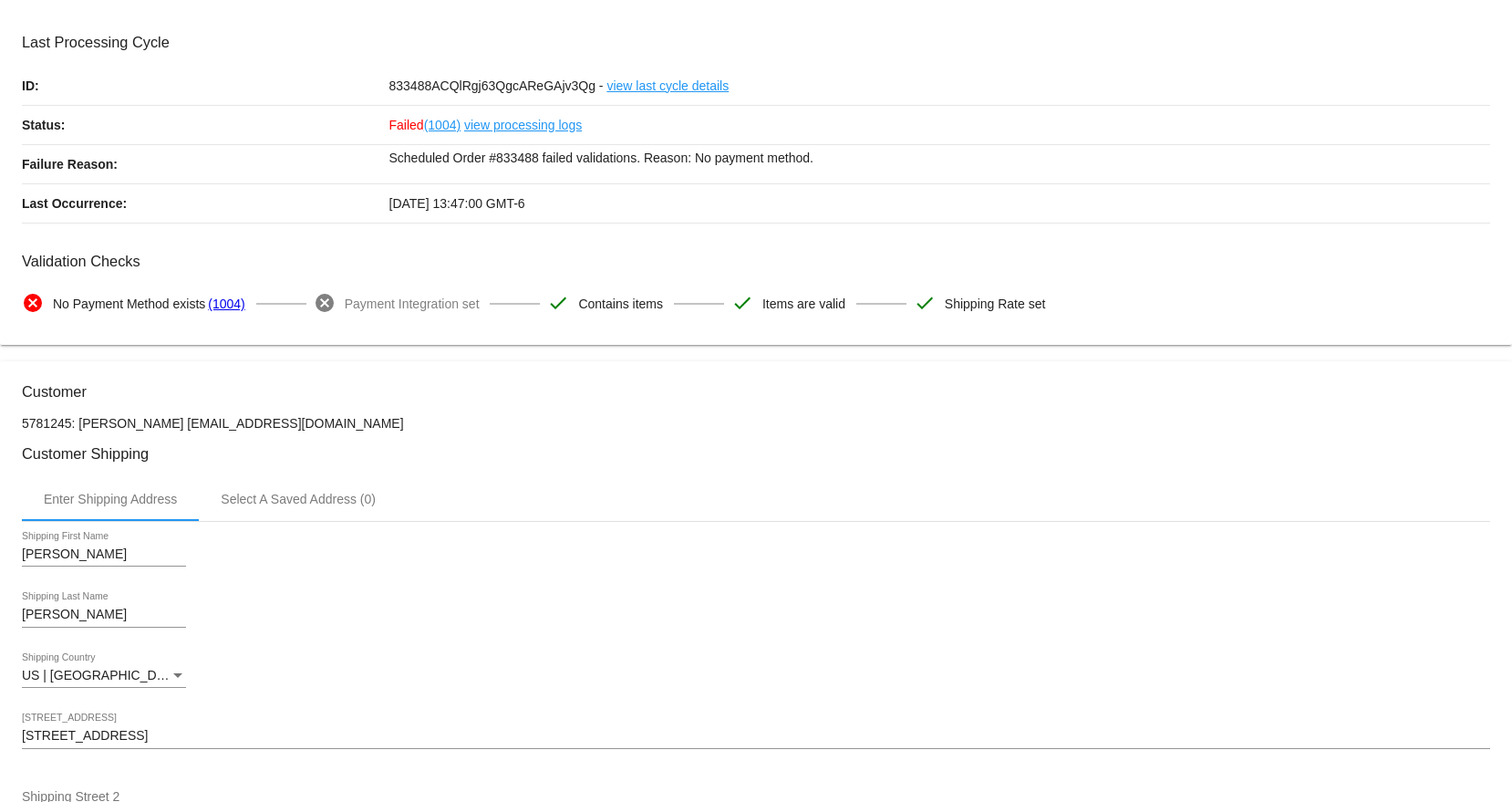
scroll to position [0, 0]
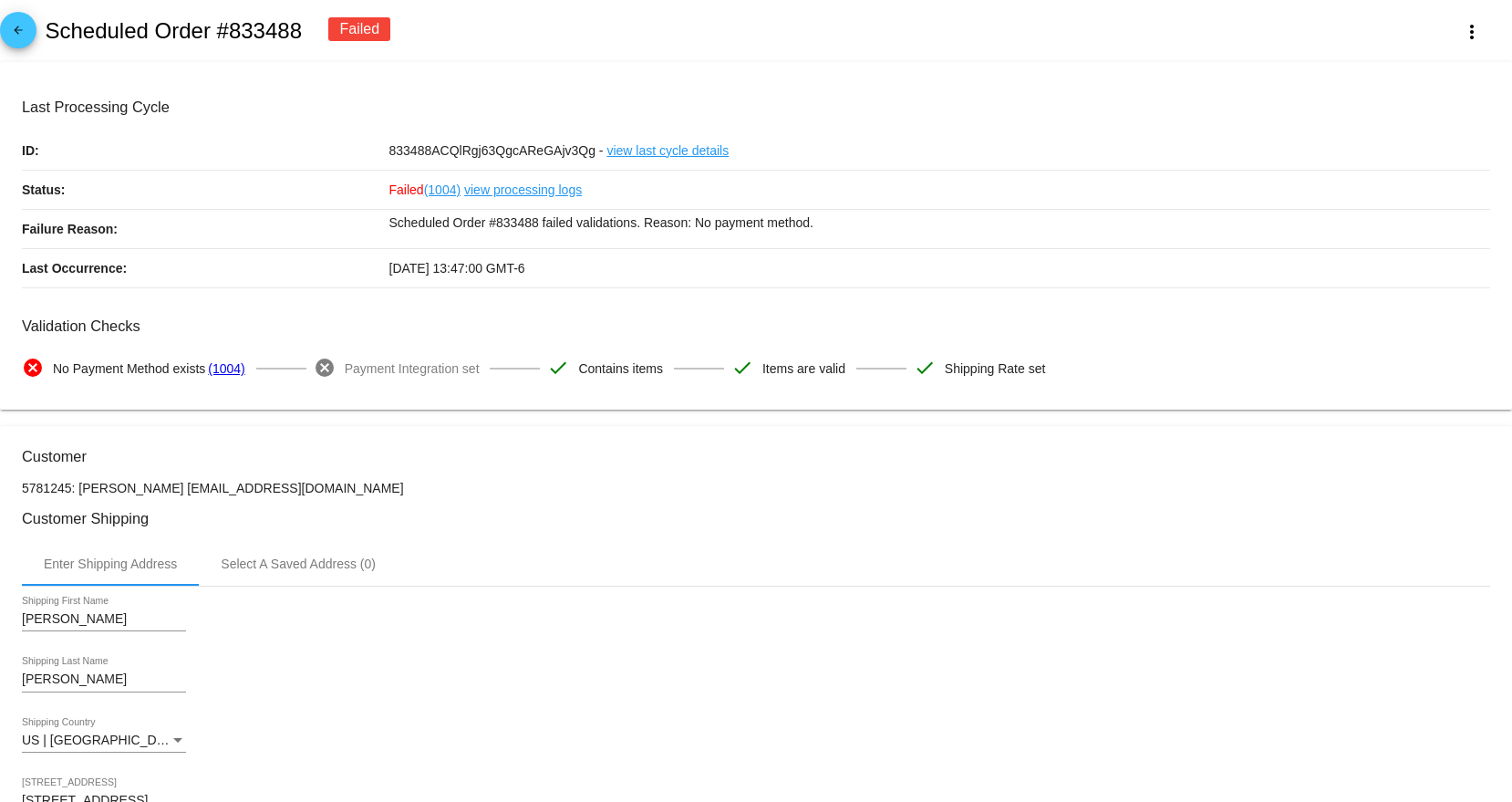
click at [25, 35] on mat-icon "arrow_back" at bounding box center [19, 35] width 22 height 22
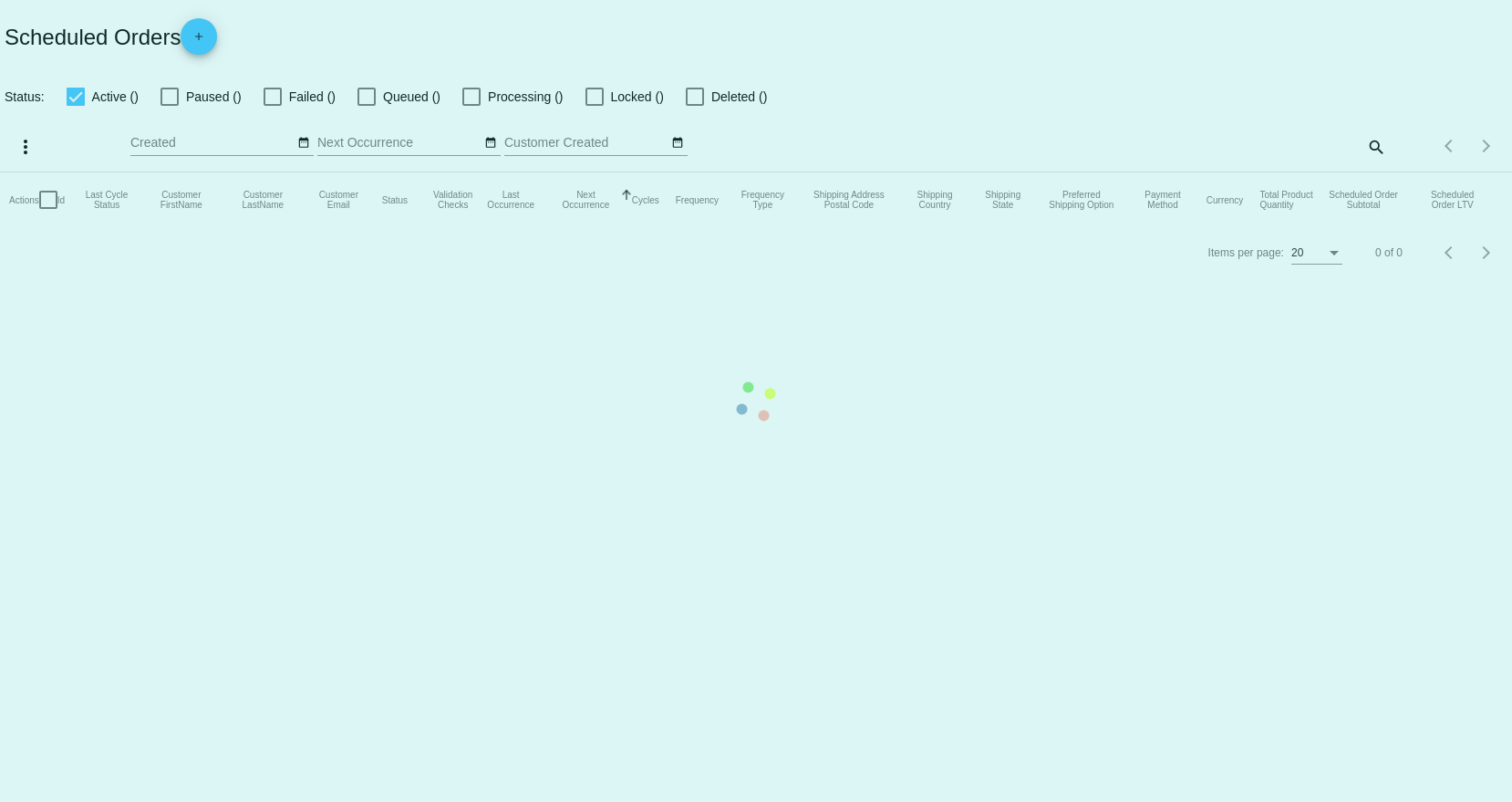
checkbox input "true"
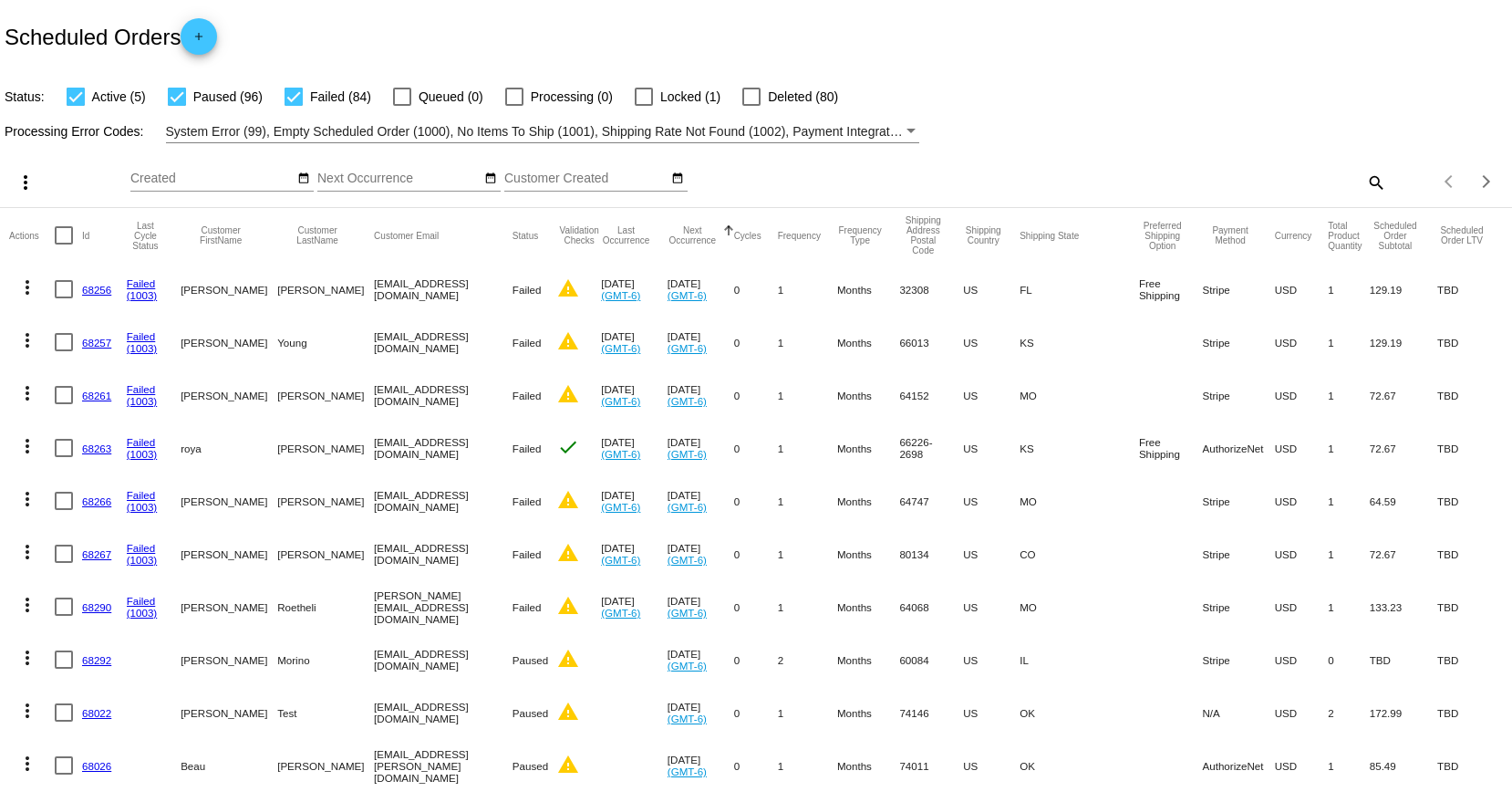
click at [720, 254] on mat-header-cell "Next Occurrence Sorted by NextOccurrenceUtc ascending" at bounding box center [701, 235] width 67 height 55
click at [718, 242] on button "Next Occurrence" at bounding box center [693, 236] width 50 height 20
